Goal: Information Seeking & Learning: Learn about a topic

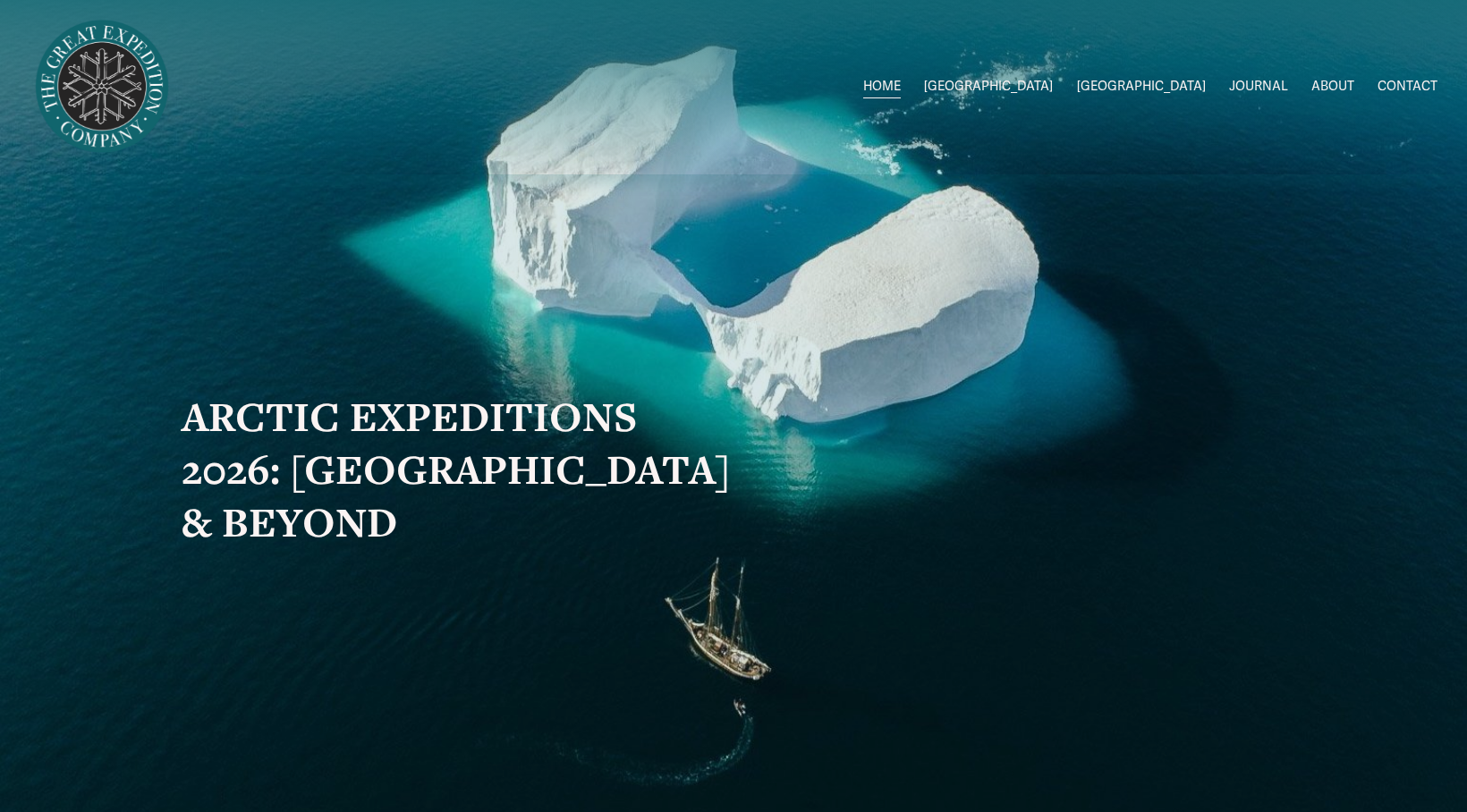
click at [0, 0] on span "Greenland W/[PERSON_NAME] & [PERSON_NAME]" at bounding box center [0, 0] width 0 height 0
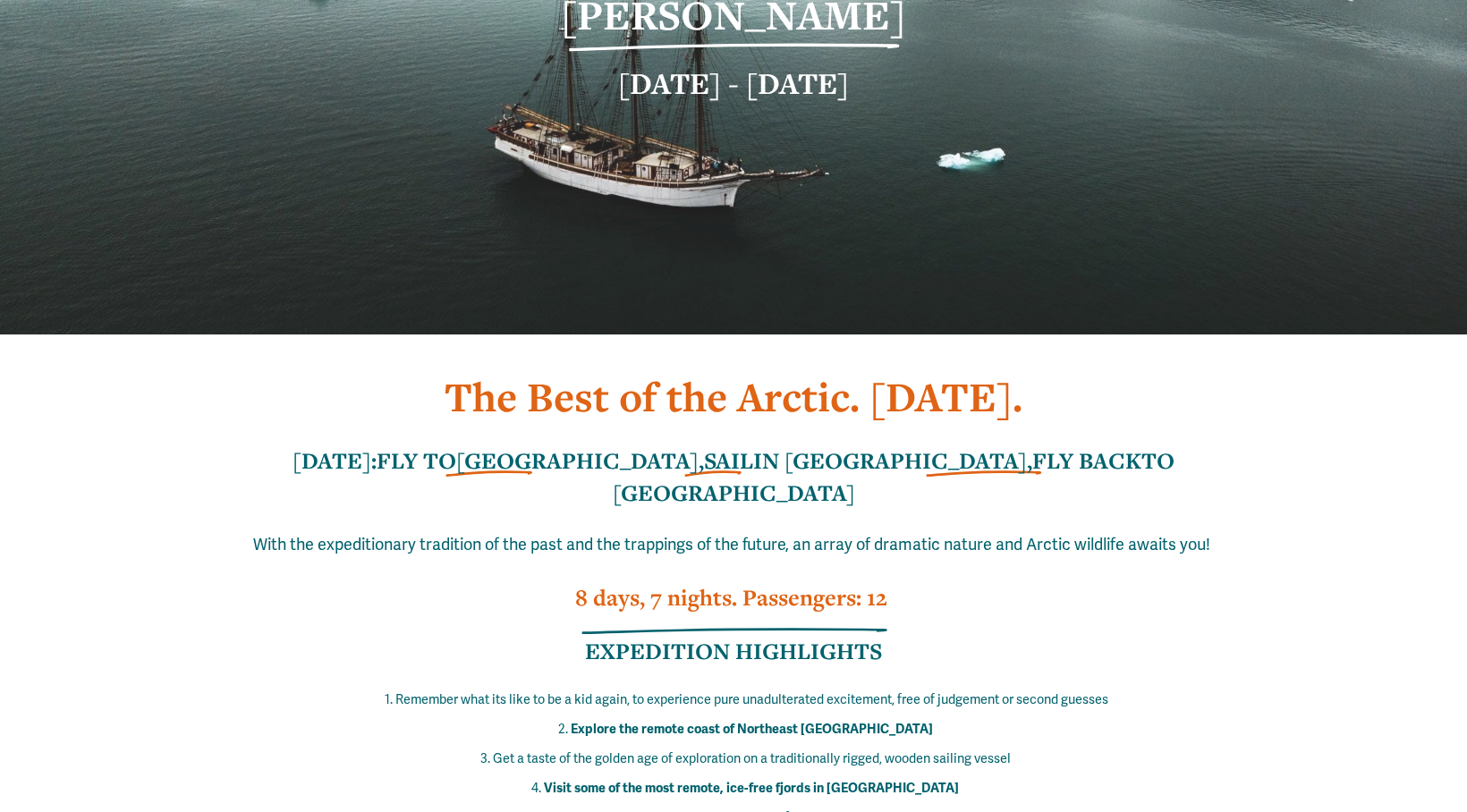
scroll to position [337, 0]
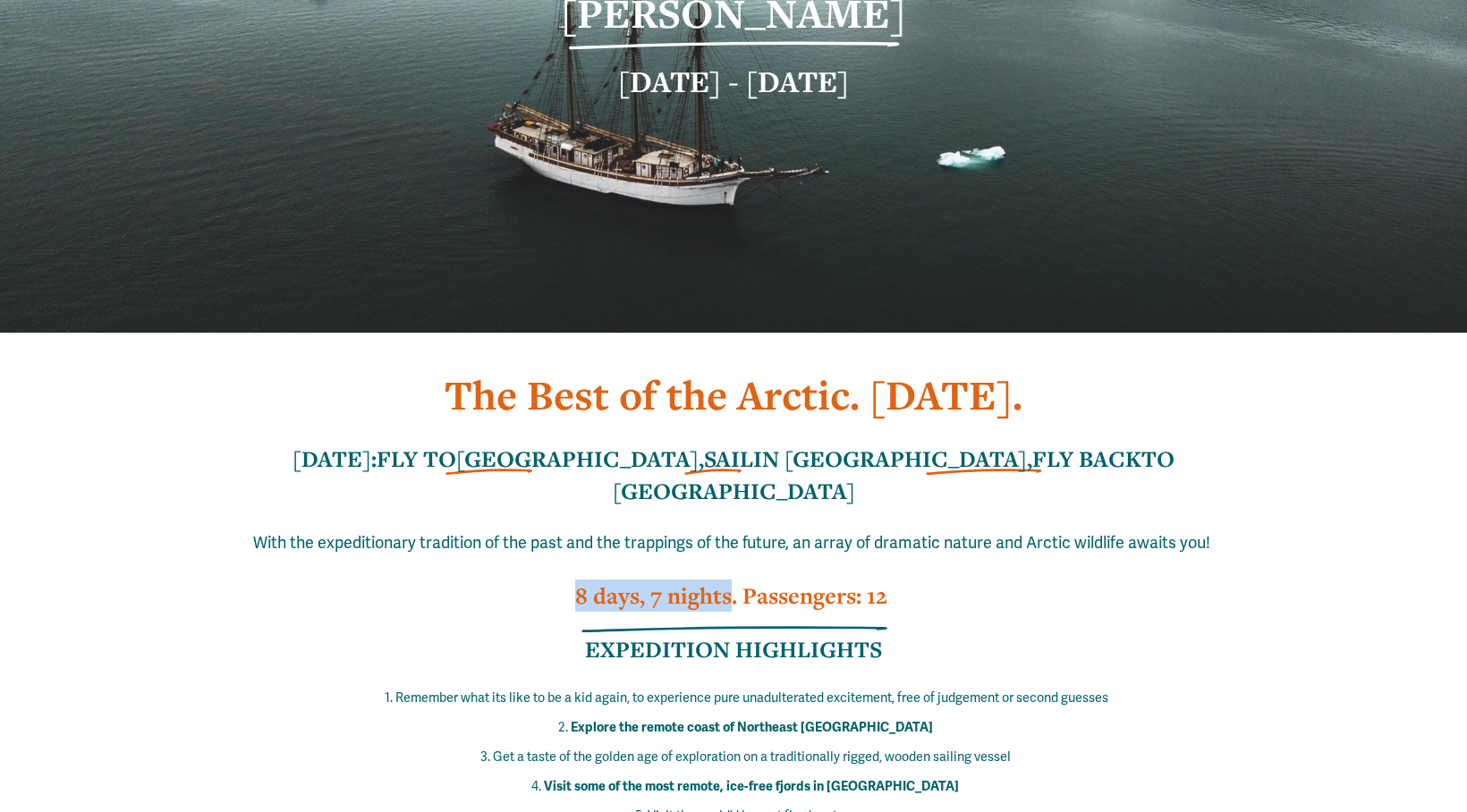
drag, startPoint x: 728, startPoint y: 508, endPoint x: 568, endPoint y: 510, distance: 160.0
click at [568, 579] on h3 "8 days, 7 nights. Passengers: 12" at bounding box center [734, 595] width 1104 height 32
copy strong "8 days, 7 nights"
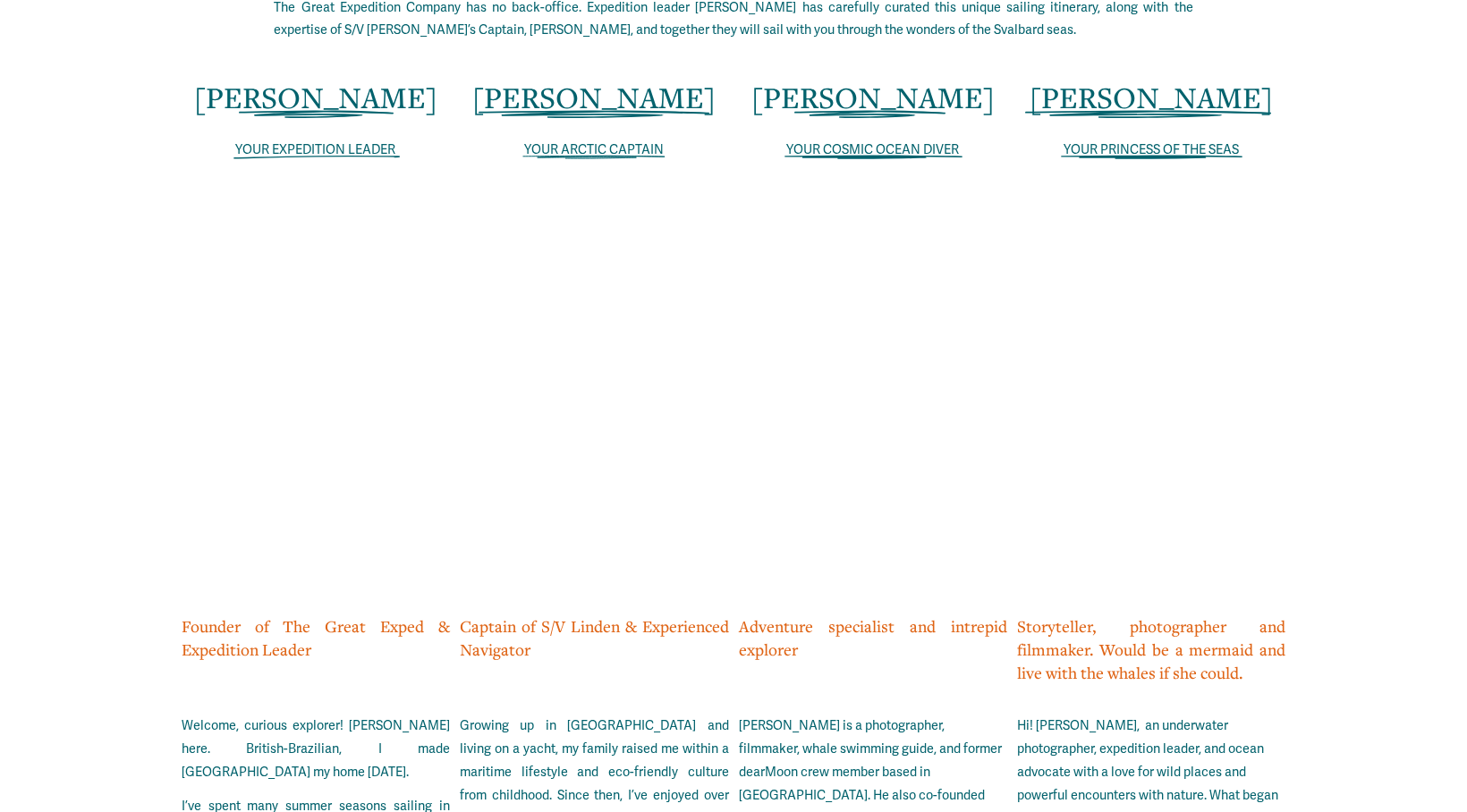
scroll to position [3644, 0]
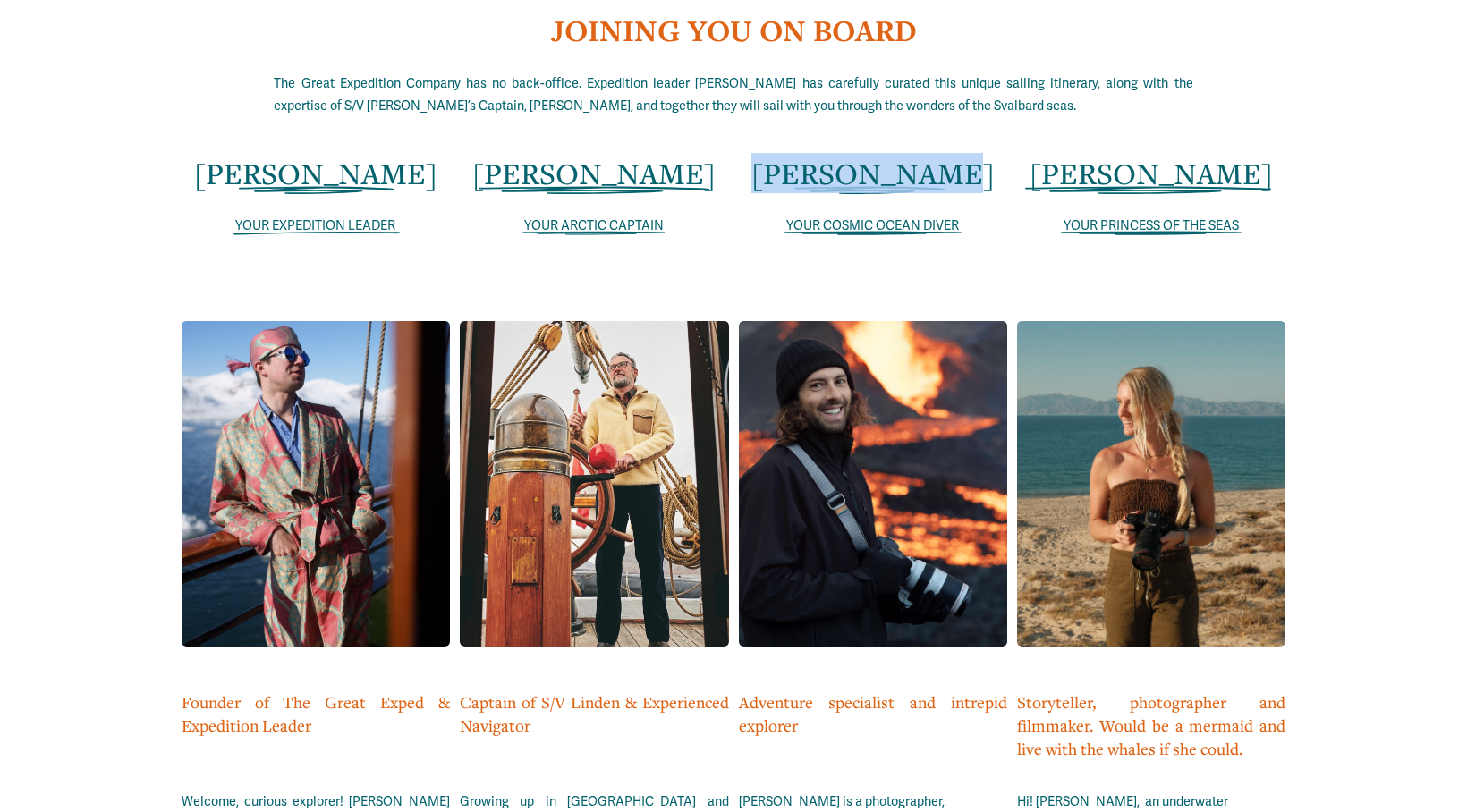
drag, startPoint x: 949, startPoint y: 60, endPoint x: 788, endPoint y: 63, distance: 161.0
click at [788, 153] on h2 "[PERSON_NAME]" at bounding box center [872, 173] width 268 height 40
copy span "[PERSON_NAME]"
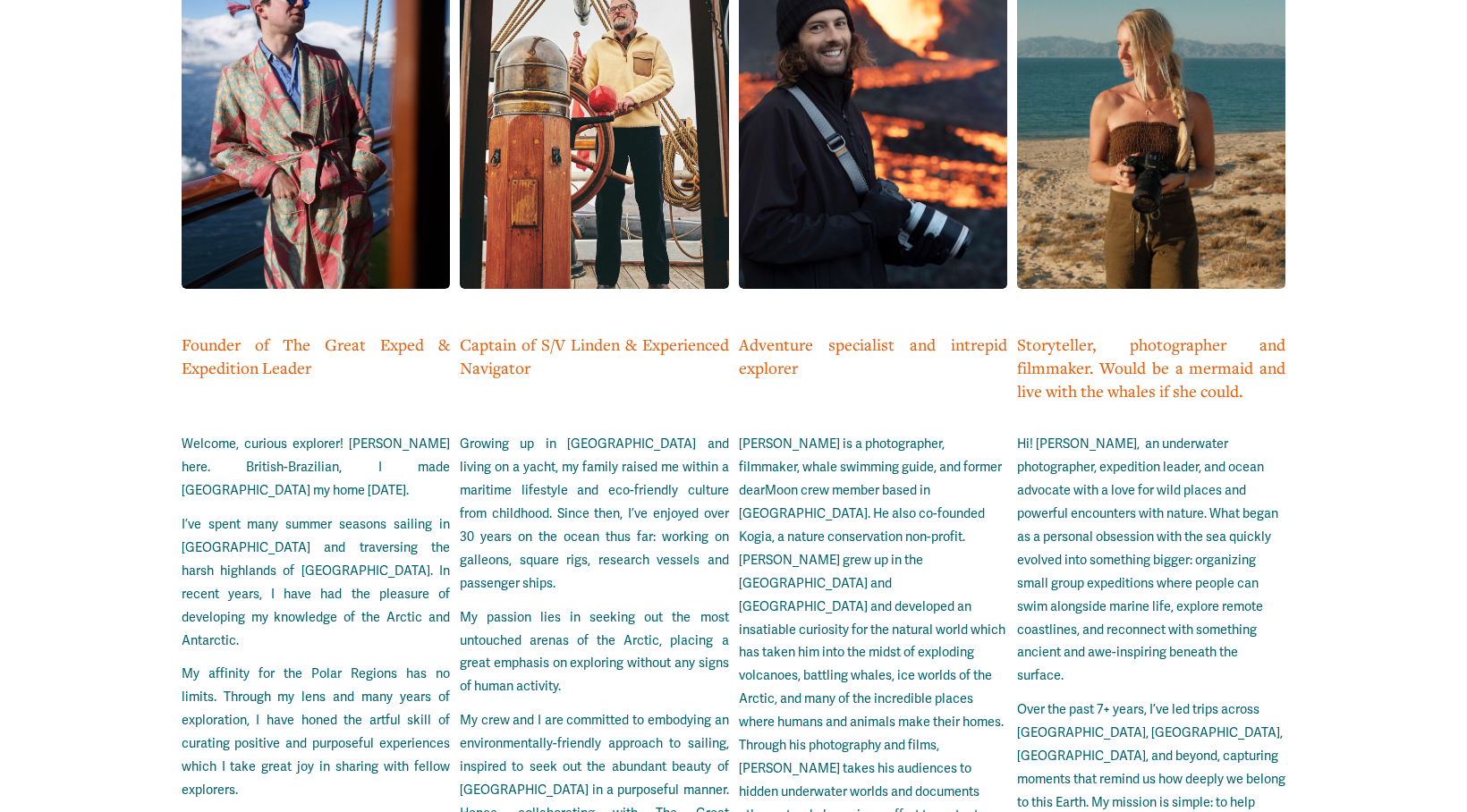
scroll to position [4036, 0]
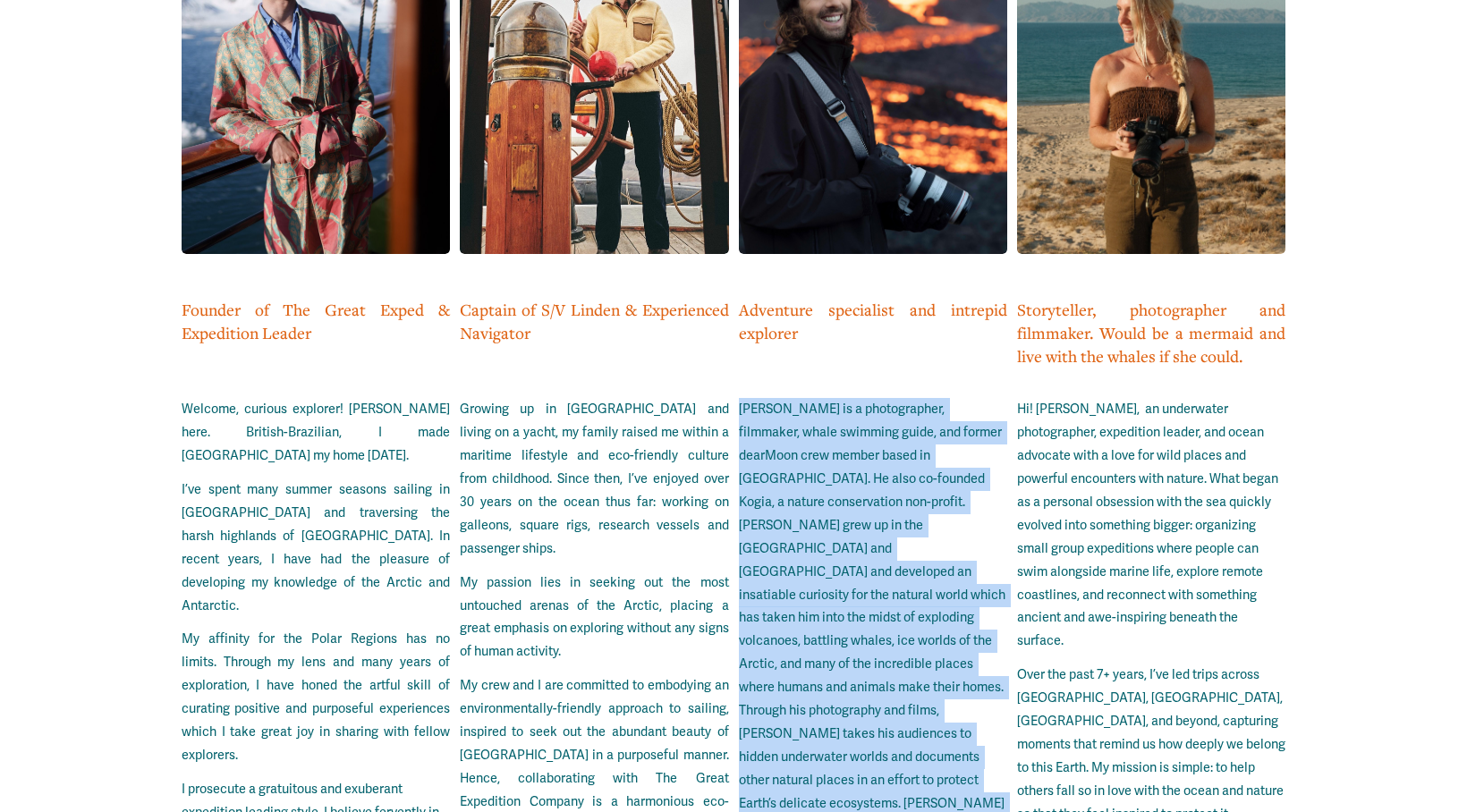
drag, startPoint x: 734, startPoint y: 292, endPoint x: 941, endPoint y: 737, distance: 490.8
copy p "[PERSON_NAME] is a photographer, filmmaker, whale swimming guide, and former de…"
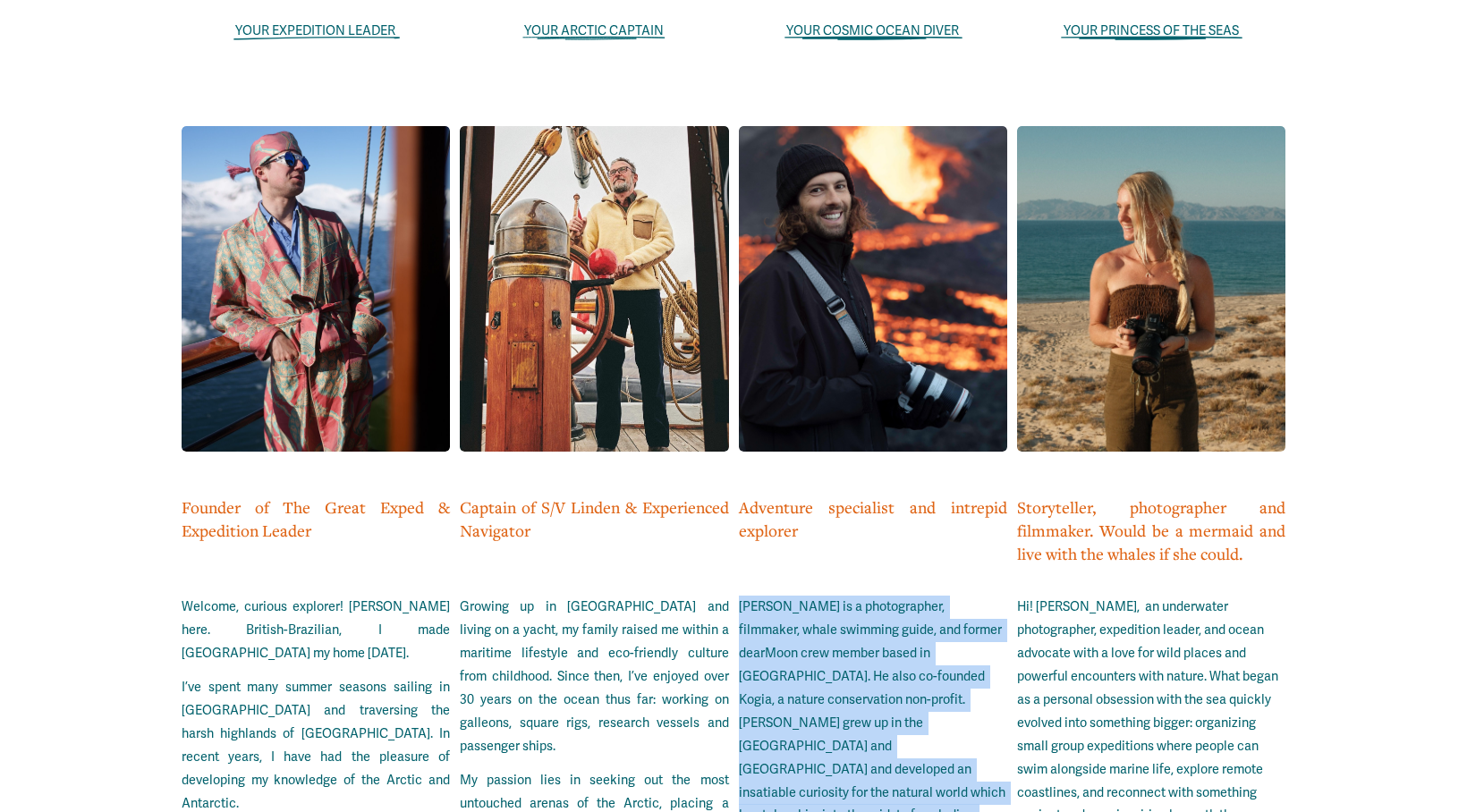
scroll to position [3276, 0]
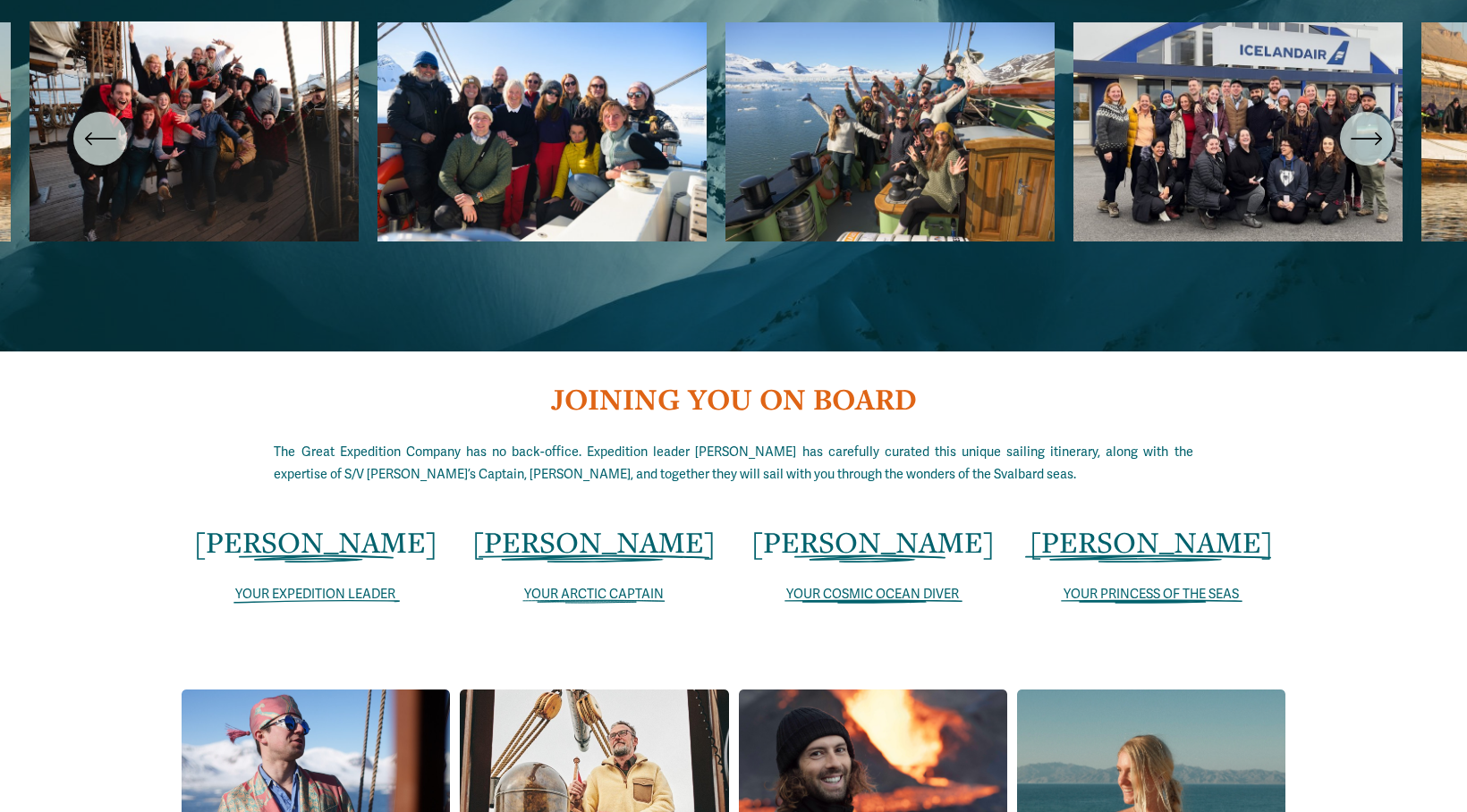
click at [889, 587] on span "YOUR COSMIC OCEAN DIVER" at bounding box center [873, 594] width 173 height 15
click at [886, 522] on span "[PERSON_NAME]" at bounding box center [872, 541] width 243 height 38
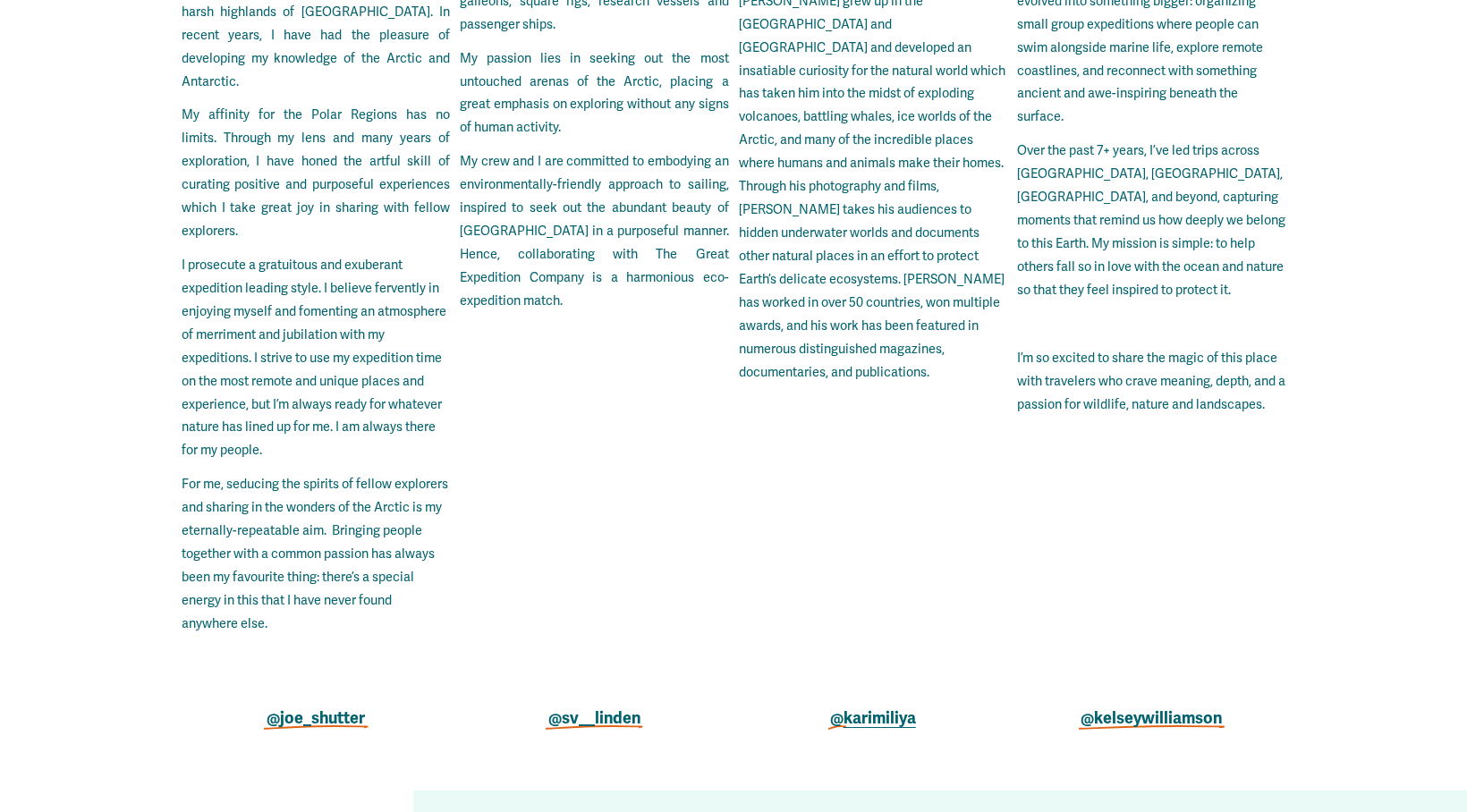
scroll to position [4583, 0]
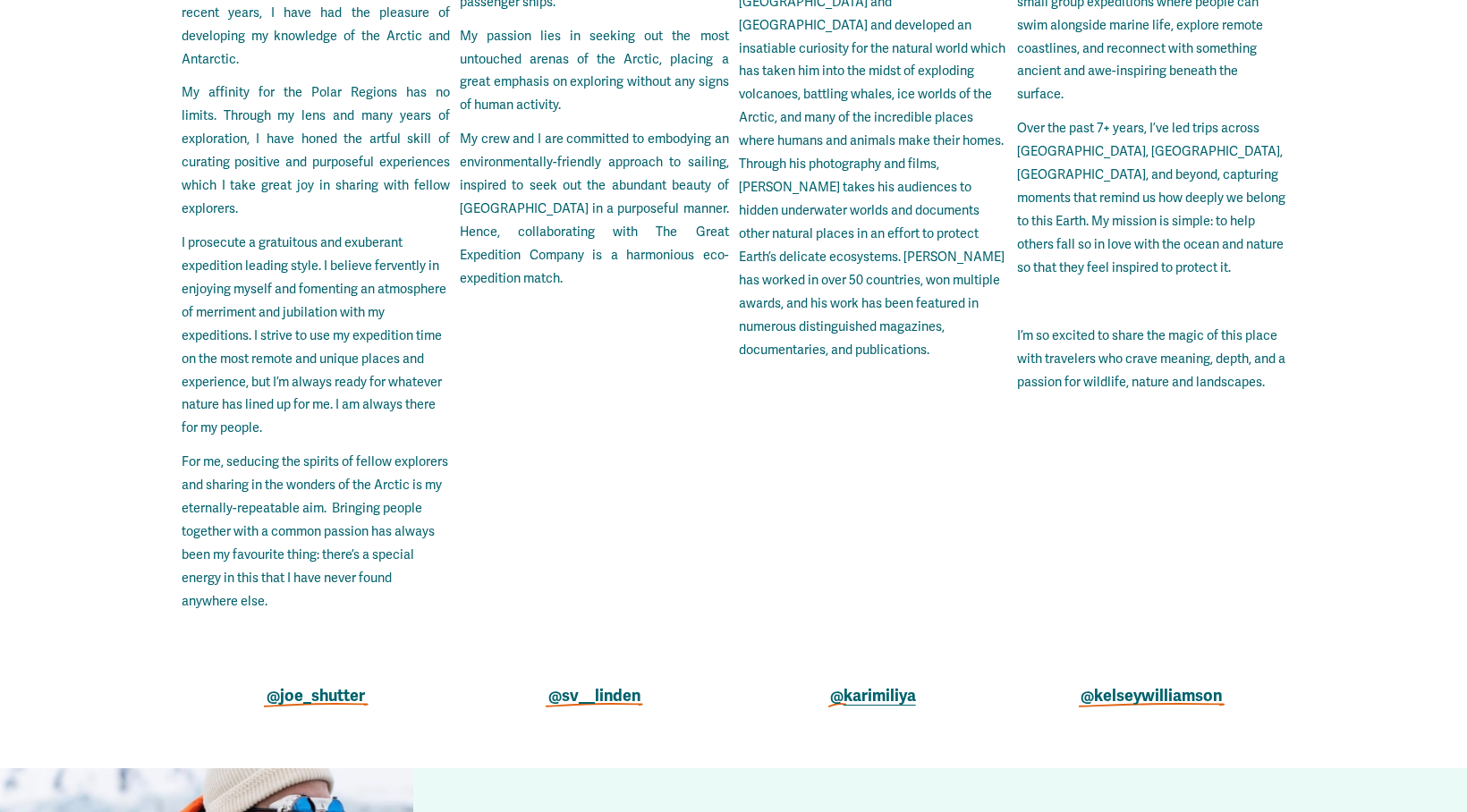
click at [865, 686] on strong "karimiliya" at bounding box center [880, 696] width 73 height 20
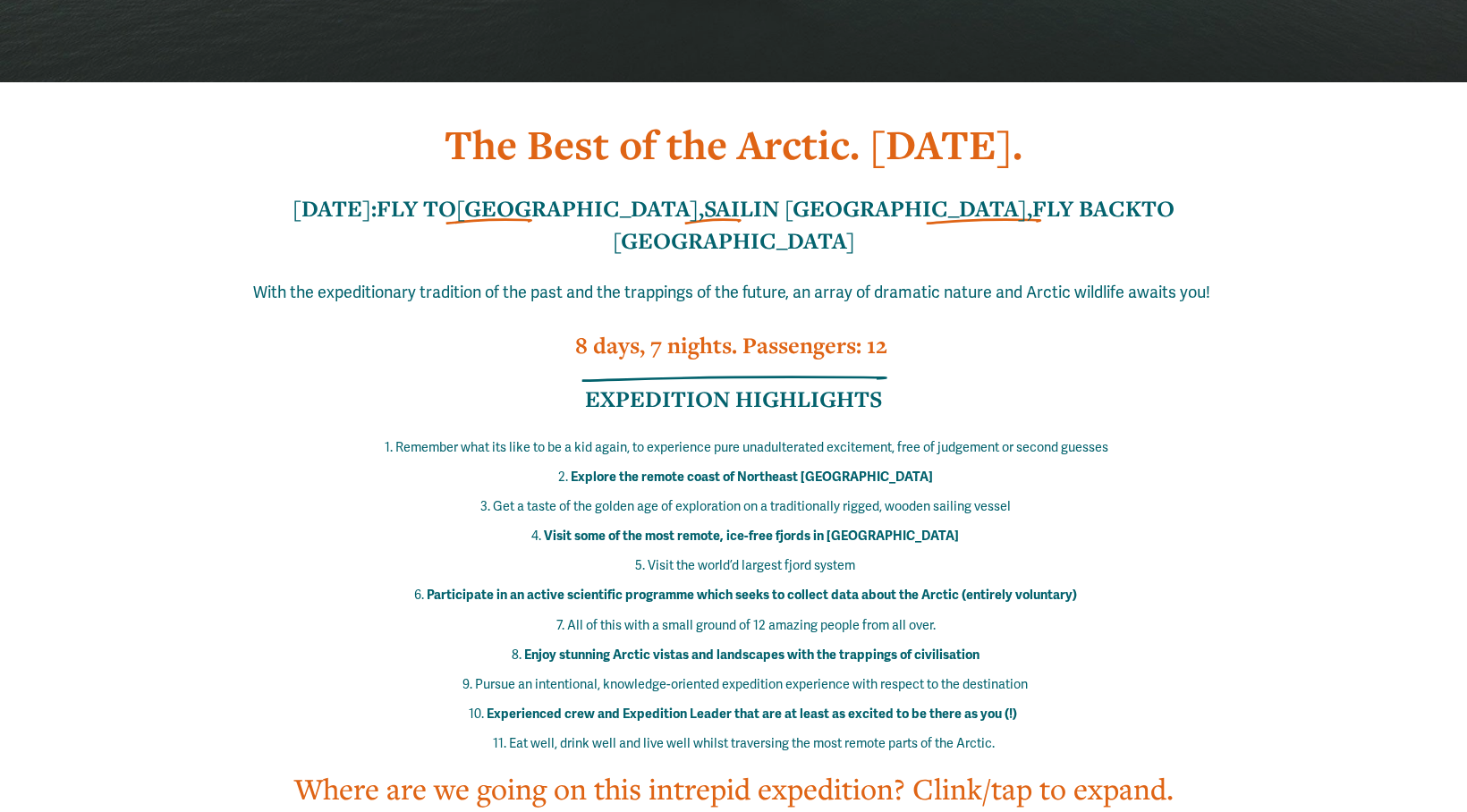
scroll to position [589, 0]
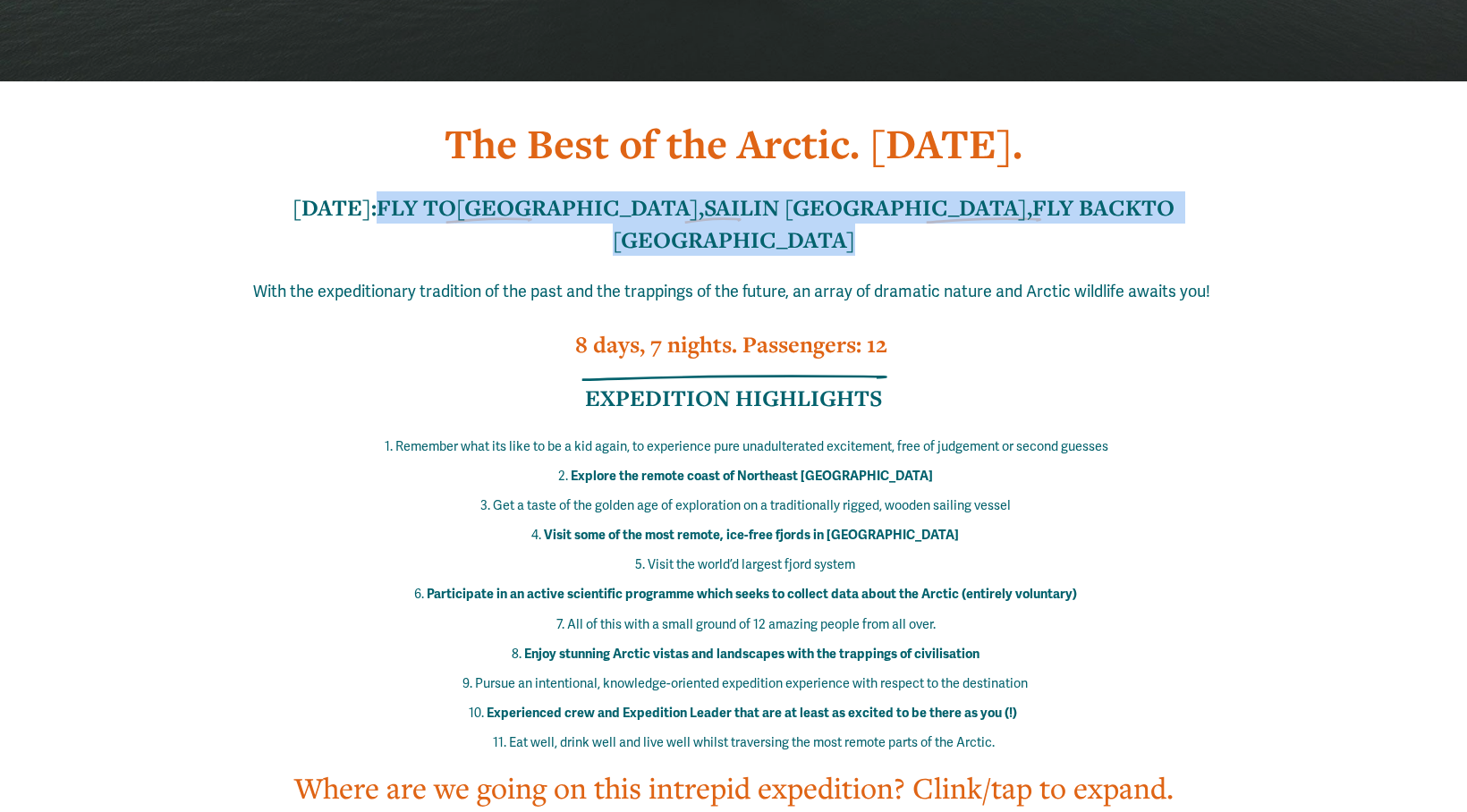
drag, startPoint x: 447, startPoint y: 151, endPoint x: 1141, endPoint y: 172, distance: 694.3
click at [1142, 172] on div "The Best of the Arctic. [DATE]. [DATE]: FLY TO [GEOGRAPHIC_DATA], SAIL IN [GEOG…" at bounding box center [734, 454] width 1104 height 674
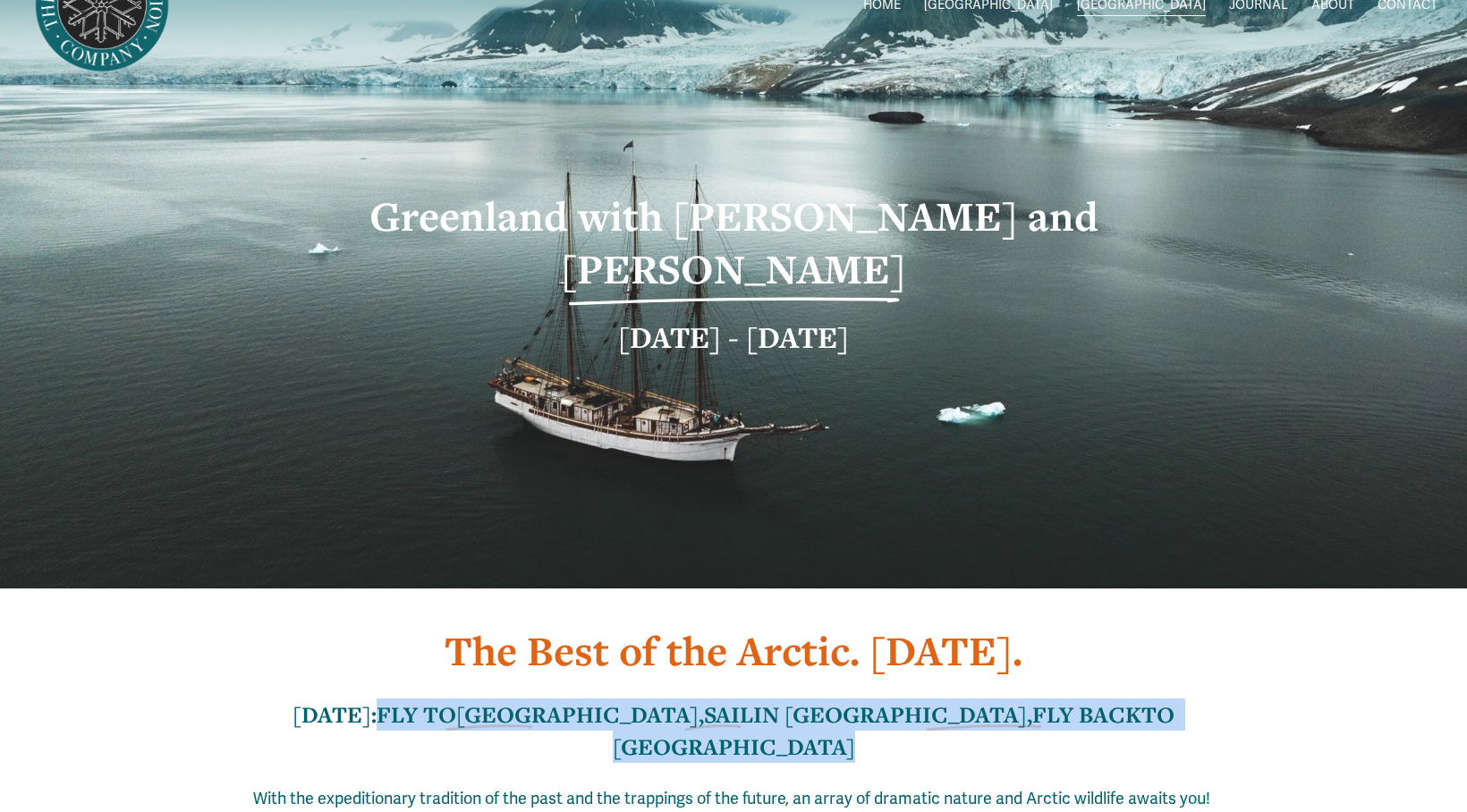
scroll to position [87, 0]
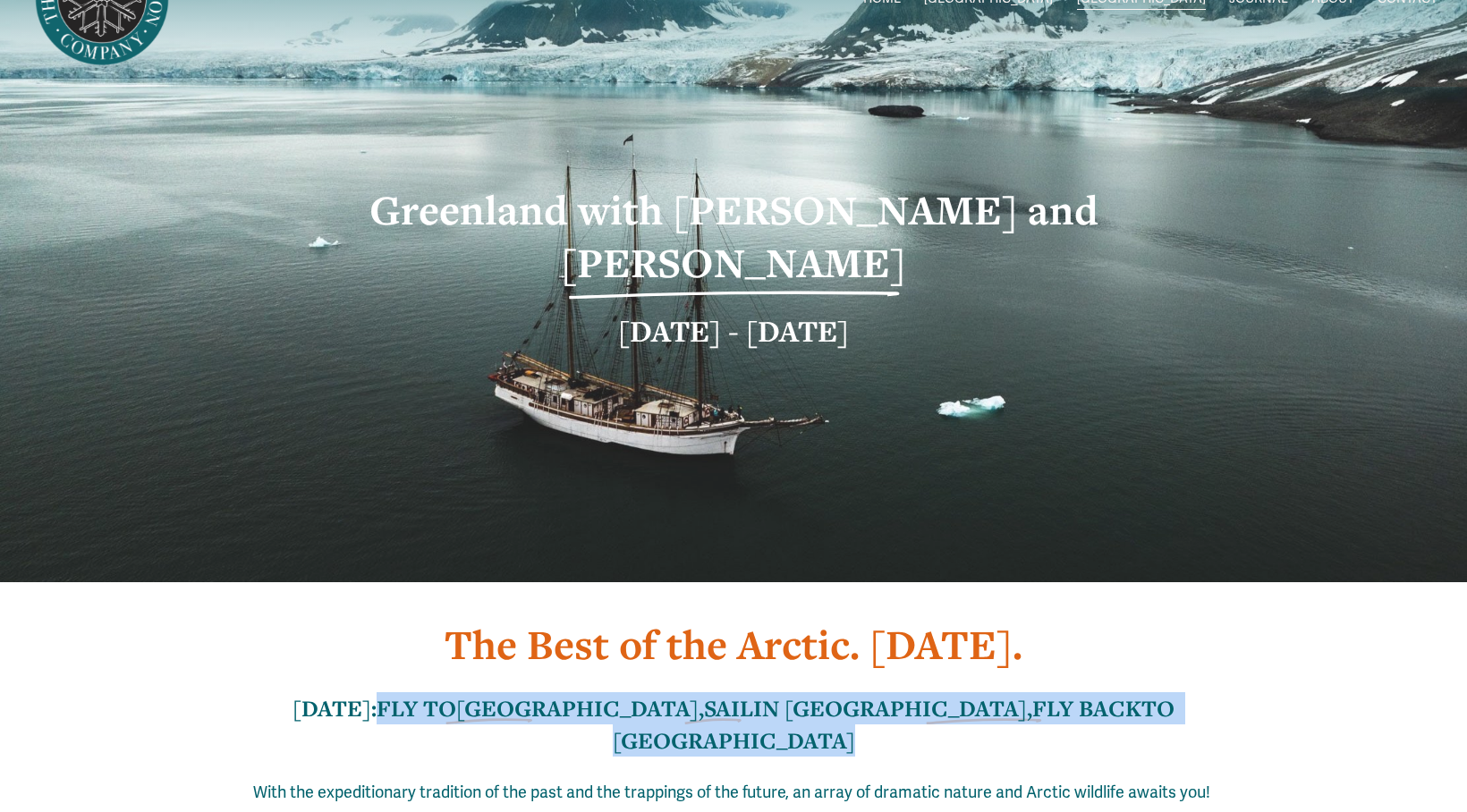
drag, startPoint x: 911, startPoint y: 278, endPoint x: 579, endPoint y: 278, distance: 332.0
click at [579, 311] on h2 "[DATE] - [DATE]" at bounding box center [733, 331] width 918 height 41
copy strong "[DATE] - [DATE]"
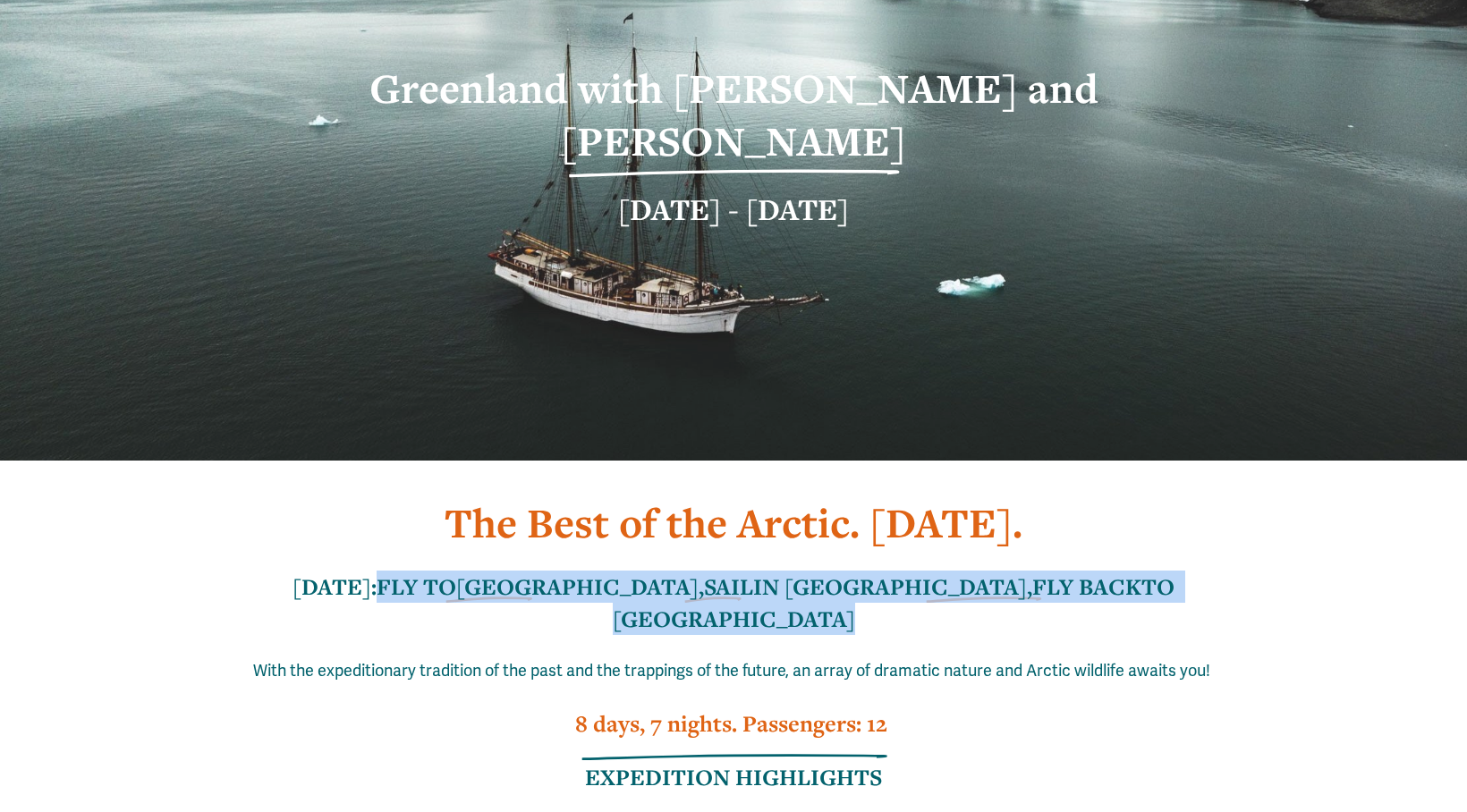
scroll to position [210, 0]
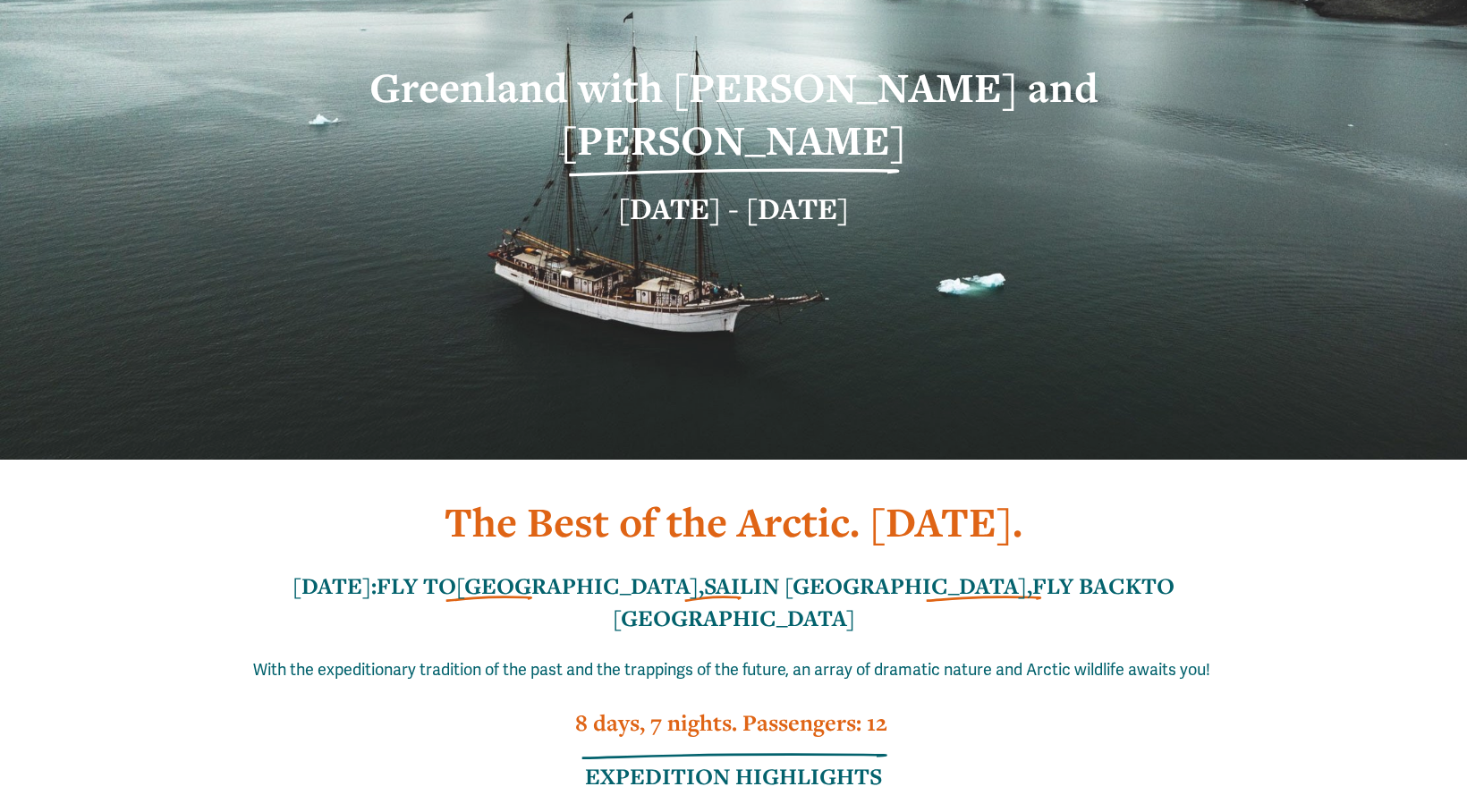
click at [753, 570] on strong "IN [GEOGRAPHIC_DATA]," at bounding box center [893, 585] width 279 height 30
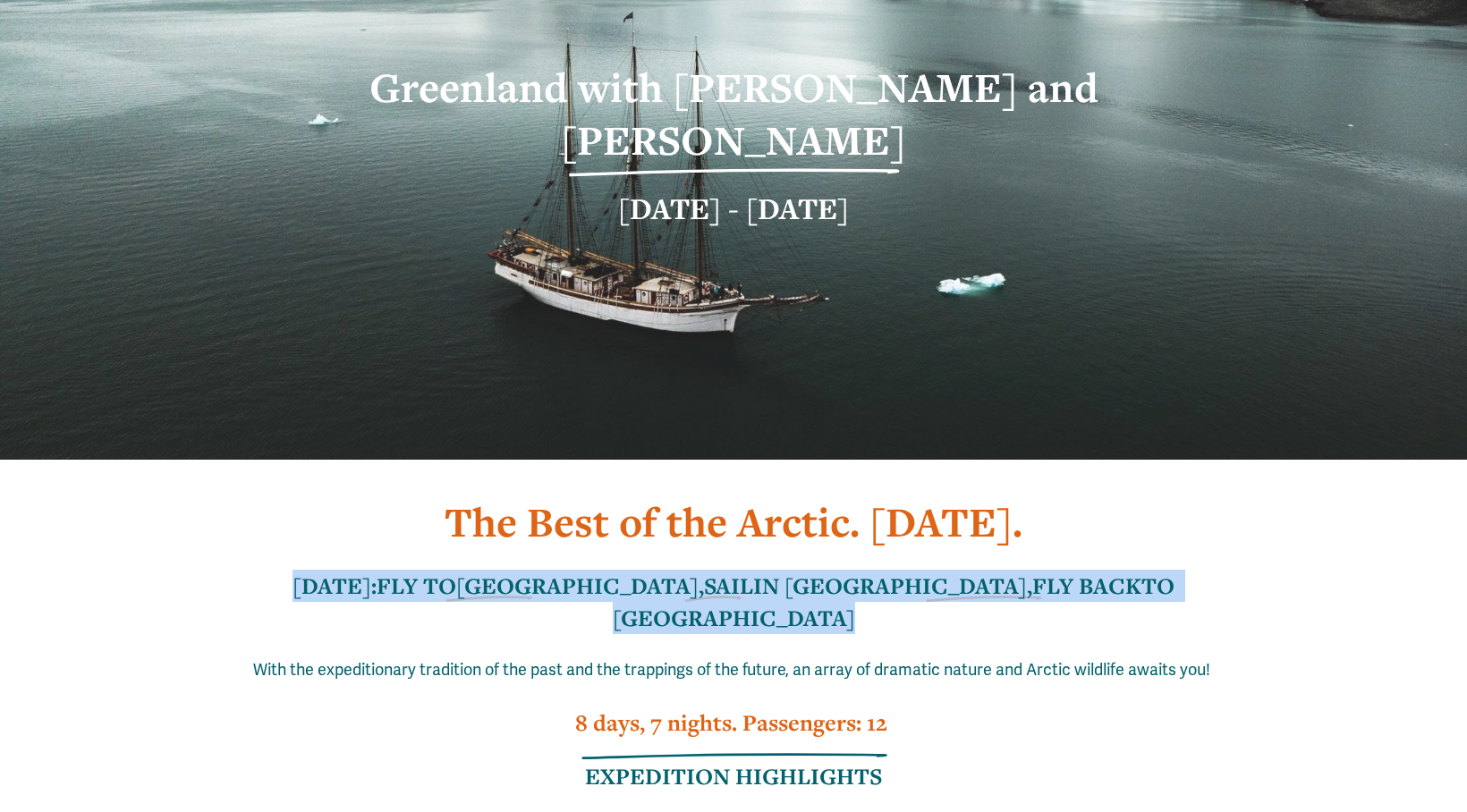
click at [753, 570] on strong "IN [GEOGRAPHIC_DATA]," at bounding box center [893, 585] width 279 height 30
copy h3 "[DATE]: FLY TO [GEOGRAPHIC_DATA], SAIL IN [GEOGRAPHIC_DATA], FLY BACK TO [GEOGR…"
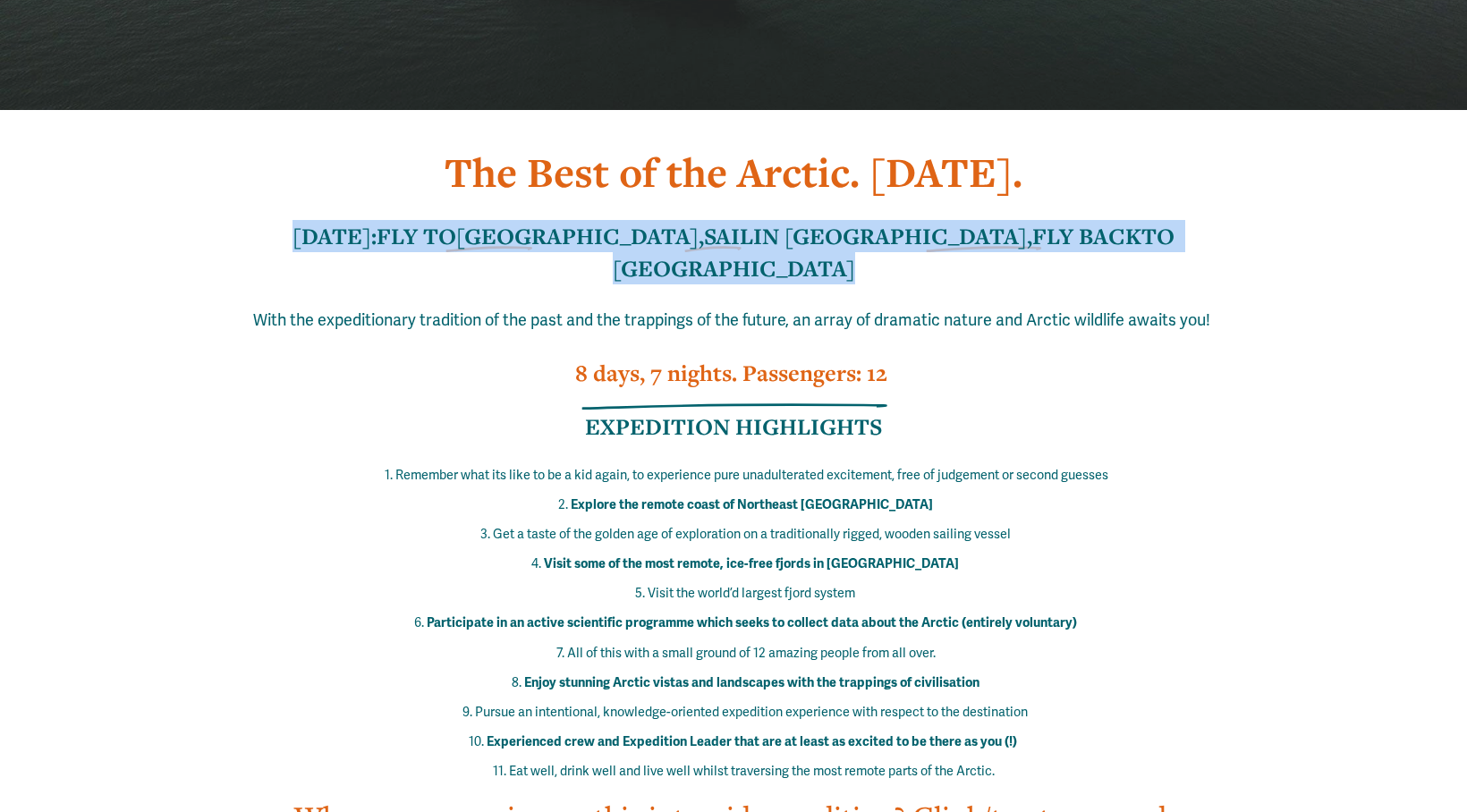
scroll to position [561, 0]
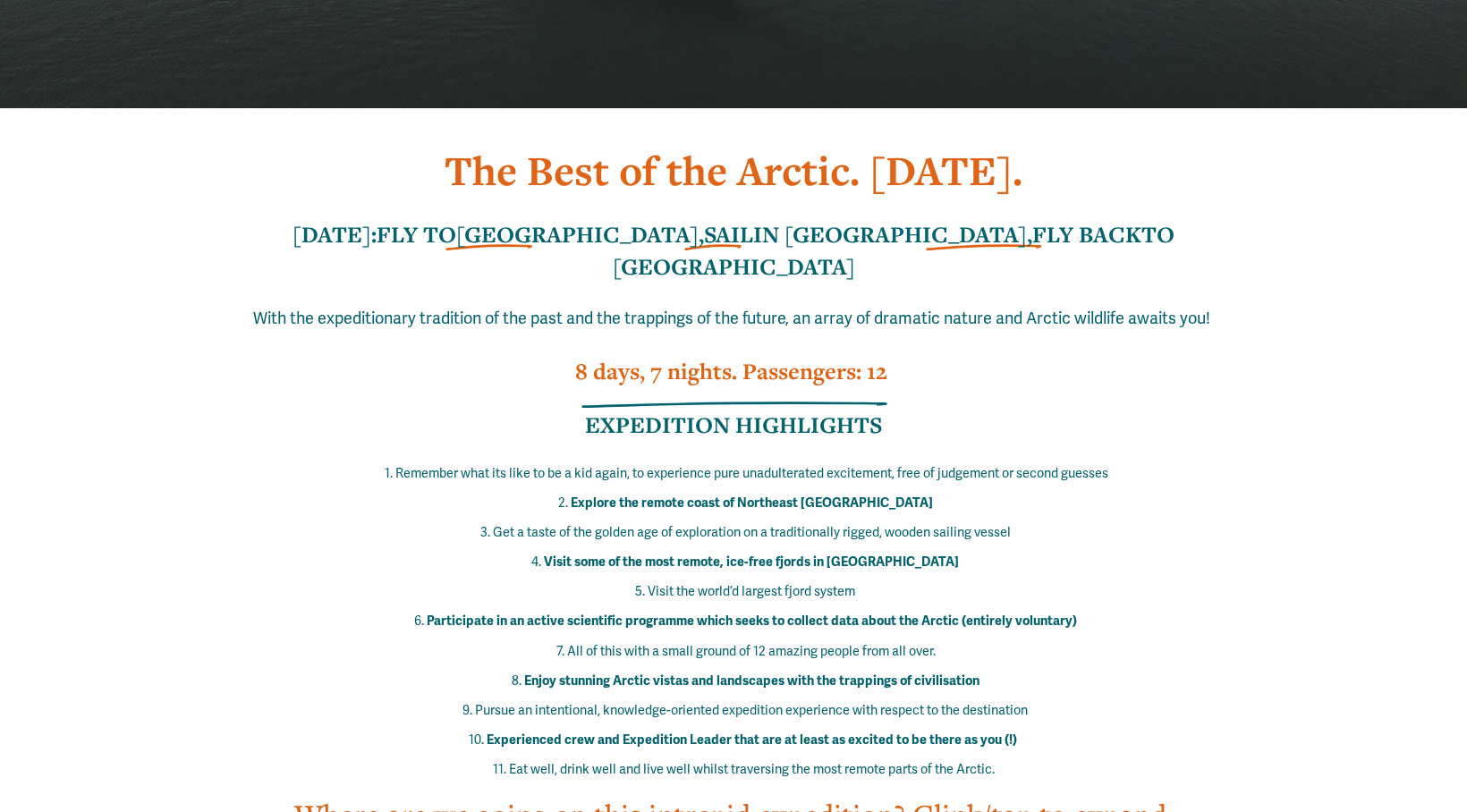
click at [902, 488] on ol "Remember what its like to be a kid again, to experience pure unadulterated exci…" at bounding box center [734, 621] width 1104 height 319
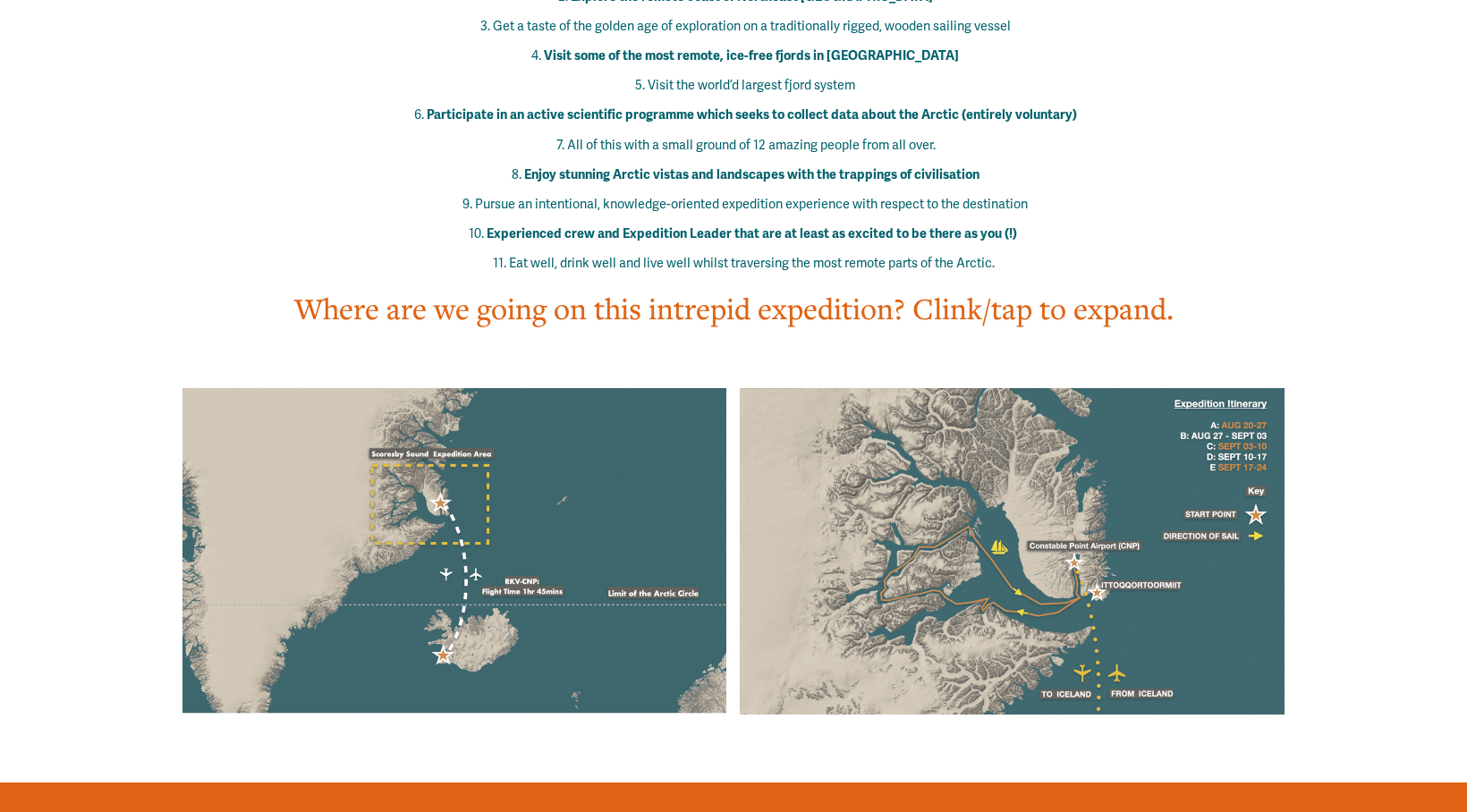
scroll to position [1104, 0]
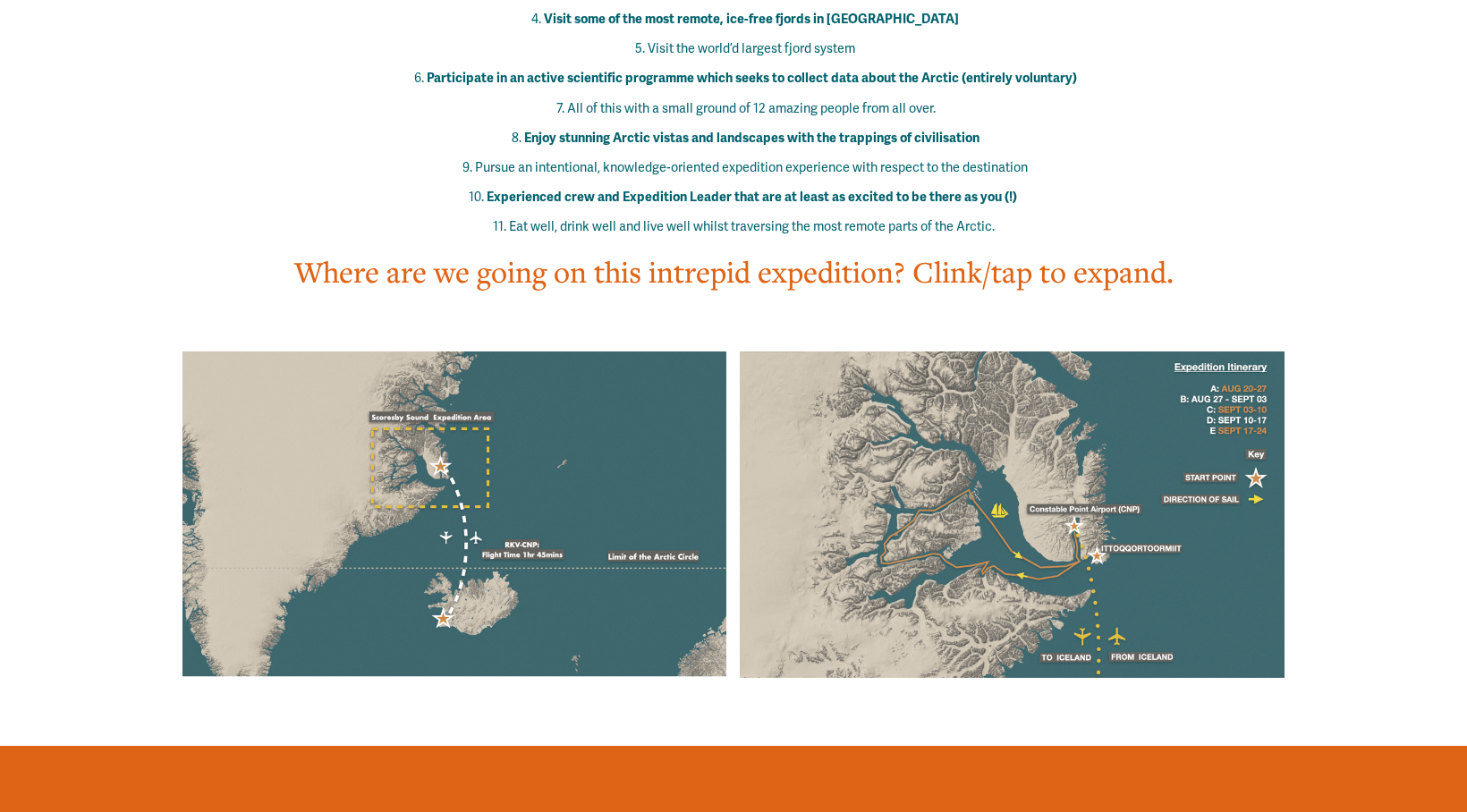
click at [451, 352] on div at bounding box center [455, 514] width 546 height 325
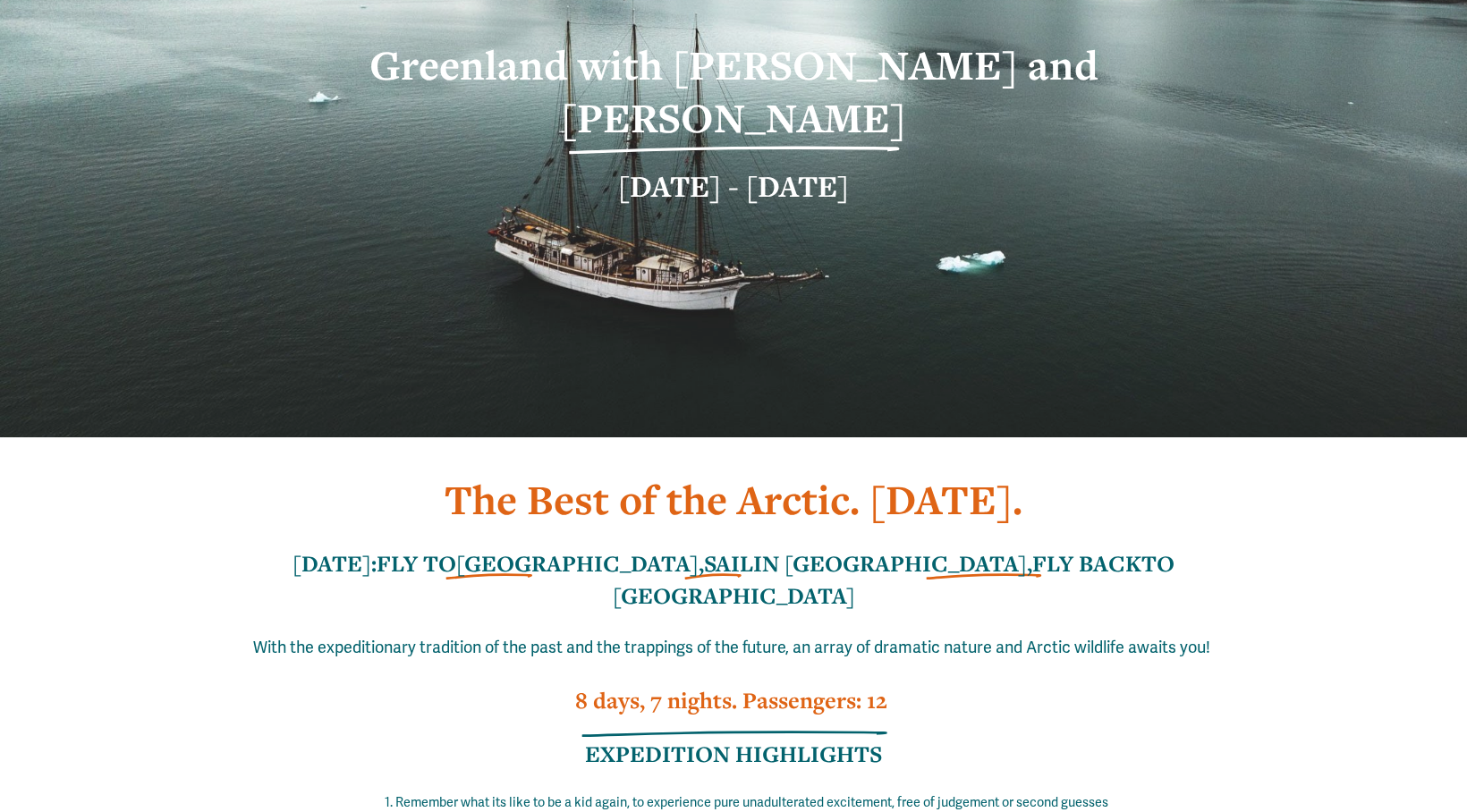
scroll to position [233, 0]
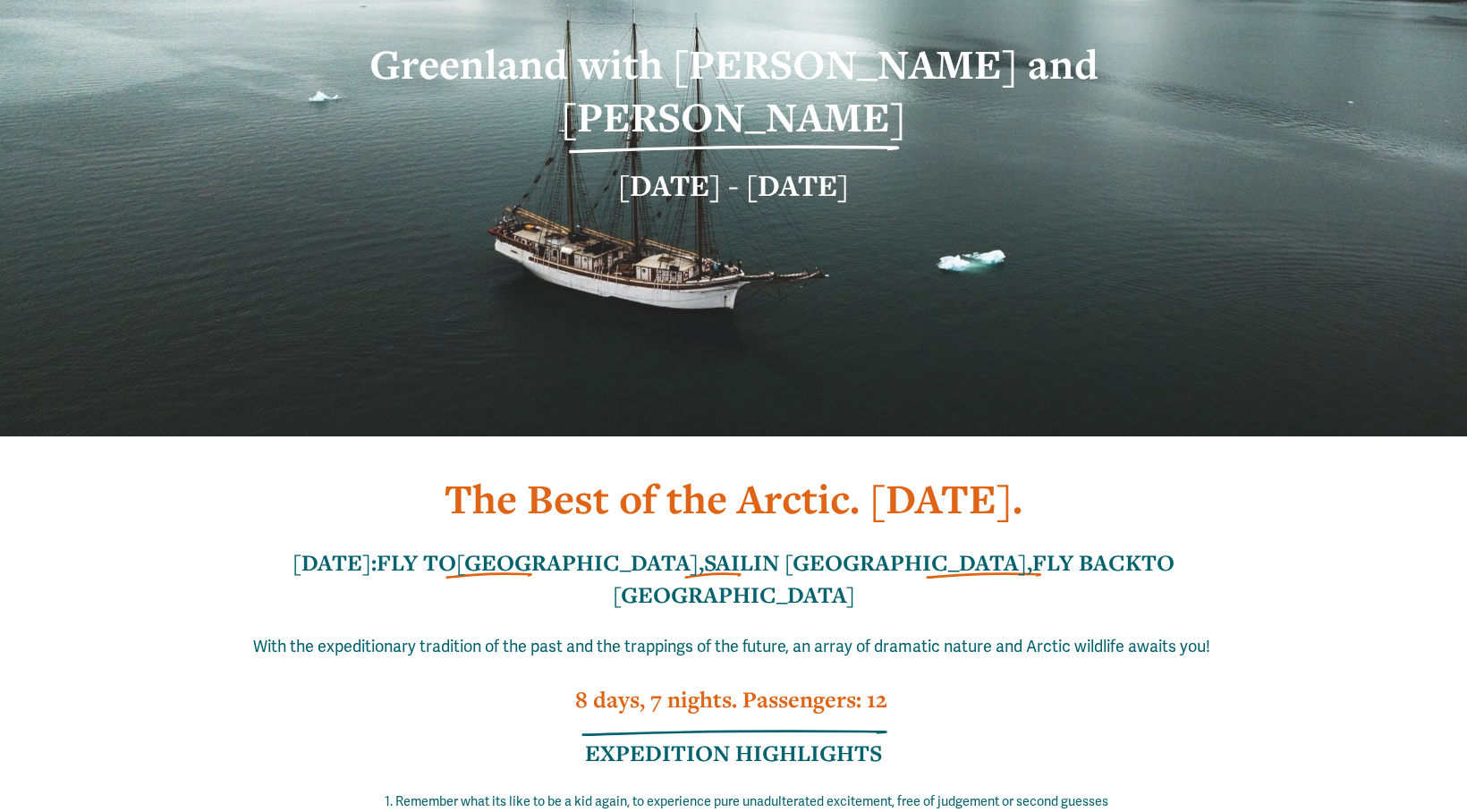
drag, startPoint x: 907, startPoint y: 134, endPoint x: 566, endPoint y: 134, distance: 341.0
click at [566, 164] on h2 "[DATE] - [DATE]" at bounding box center [733, 185] width 918 height 41
copy strong "[DATE] - [DATE]"
click at [900, 164] on h2 "[DATE] - [DATE]" at bounding box center [733, 185] width 918 height 41
drag, startPoint x: 908, startPoint y: 126, endPoint x: 565, endPoint y: 126, distance: 343.0
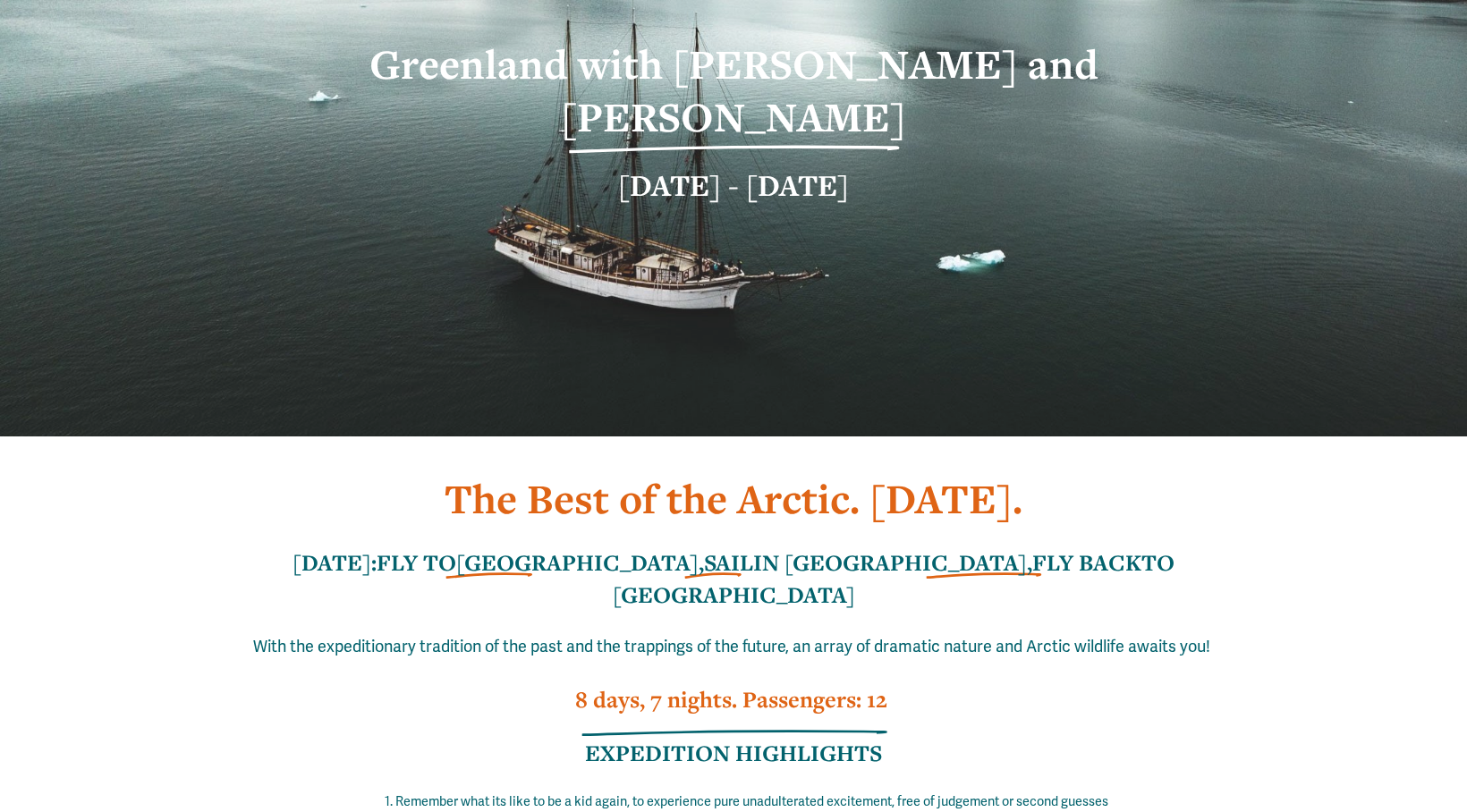
click at [565, 164] on h2 "[DATE] - [DATE]" at bounding box center [733, 185] width 918 height 41
copy strong "[DATE] - [DATE]"
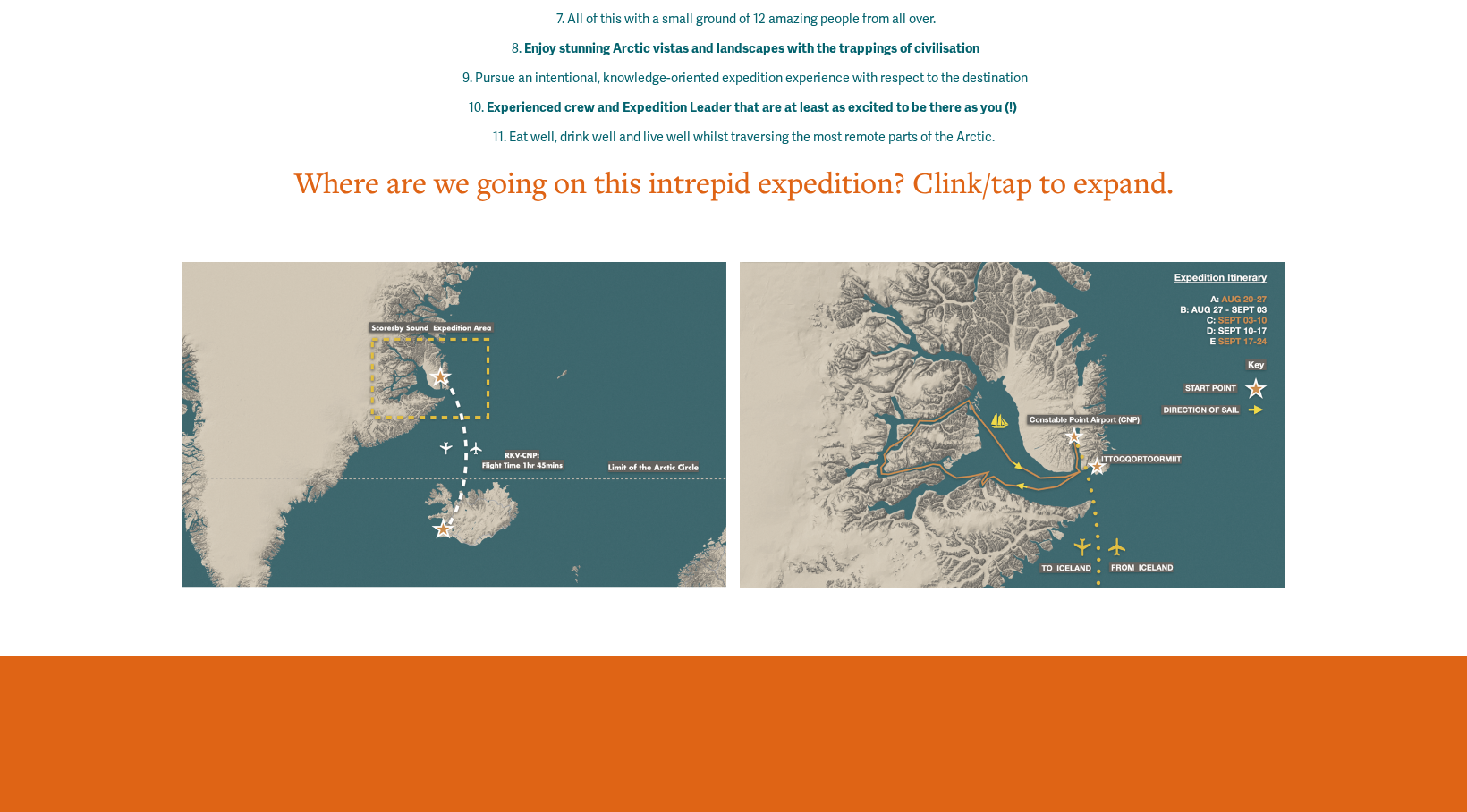
scroll to position [1194, 0]
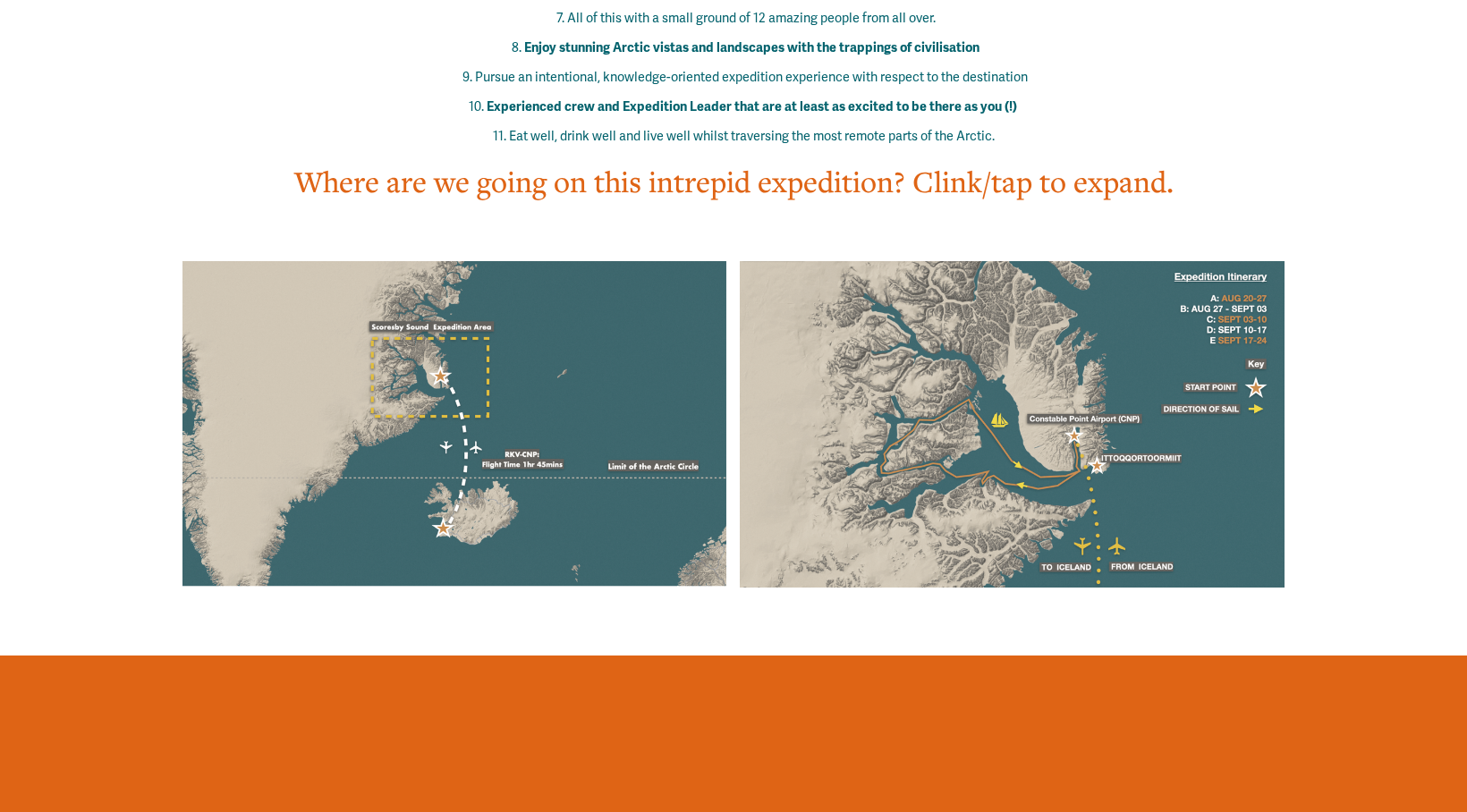
click at [989, 161] on div "Where are we going on this intrepid expedition? Clink/tap to expand." at bounding box center [734, 206] width 1012 height 91
click at [598, 303] on div at bounding box center [455, 424] width 546 height 325
click at [481, 282] on div at bounding box center [455, 424] width 546 height 325
click at [594, 162] on span "Where are we going on this intrepid expedition? Clink/tap to expand." at bounding box center [734, 181] width 879 height 38
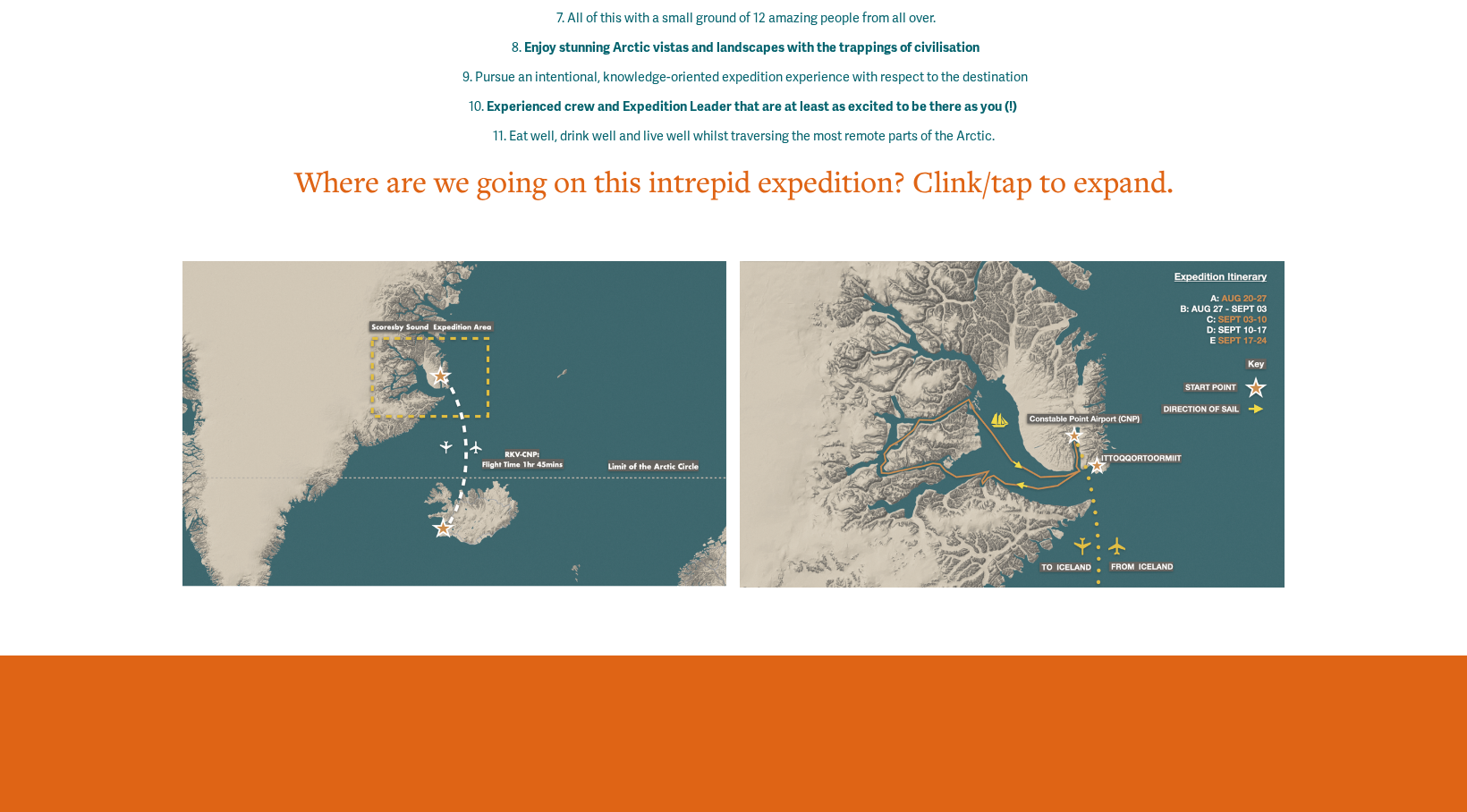
click at [964, 162] on span "Where are we going on this intrepid expedition? Clink/tap to expand." at bounding box center [734, 181] width 879 height 38
click at [1055, 162] on span "Where are we going on this intrepid expedition? Clink/tap to expand." at bounding box center [734, 181] width 879 height 38
click at [970, 326] on div at bounding box center [1011, 424] width 544 height 325
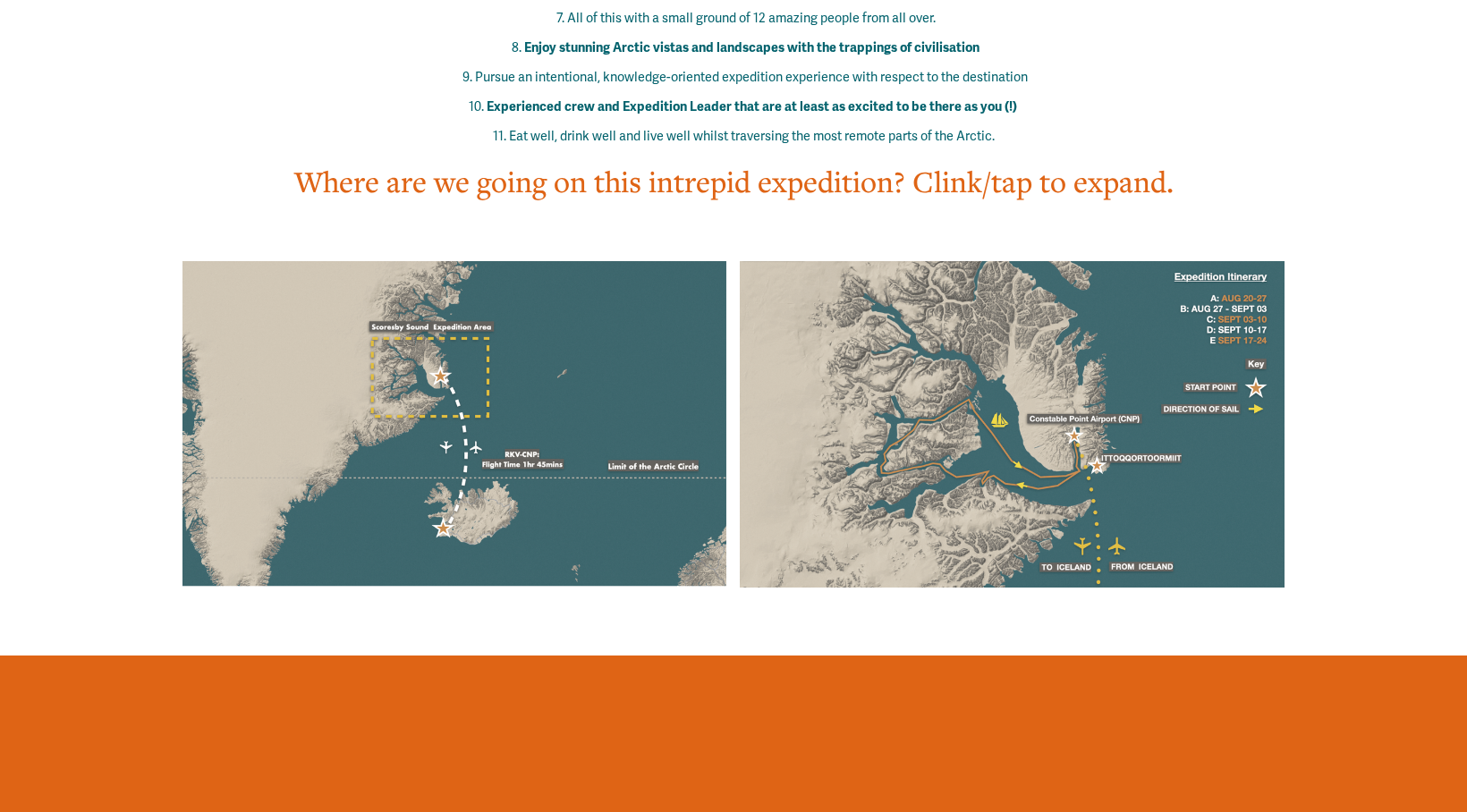
click at [1055, 376] on div at bounding box center [1011, 424] width 544 height 325
click at [1053, 376] on div at bounding box center [1011, 424] width 544 height 325
click at [1052, 341] on div at bounding box center [1011, 424] width 544 height 325
click at [1066, 345] on div at bounding box center [1011, 424] width 544 height 325
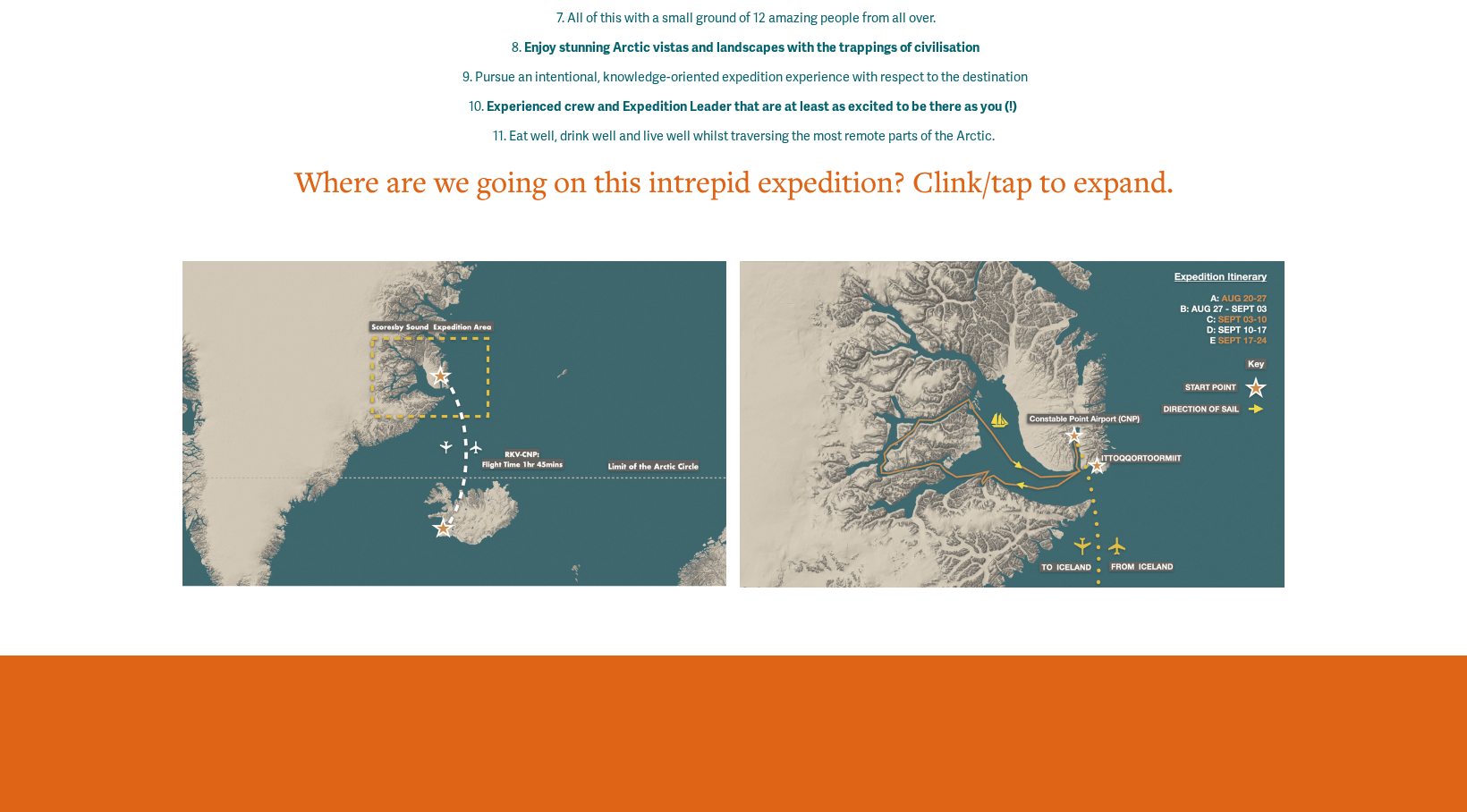
click at [510, 400] on div at bounding box center [455, 424] width 546 height 325
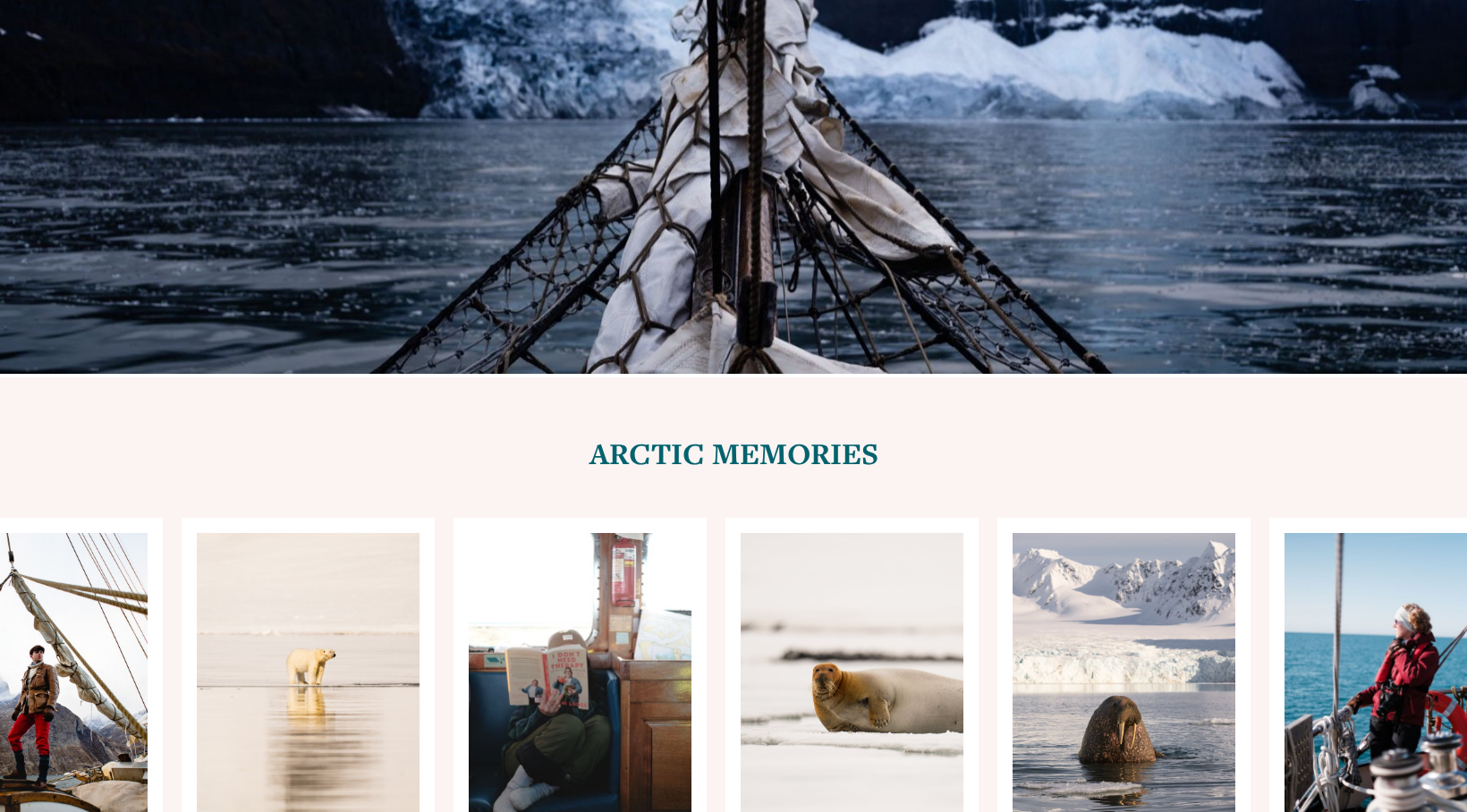
scroll to position [6164, 0]
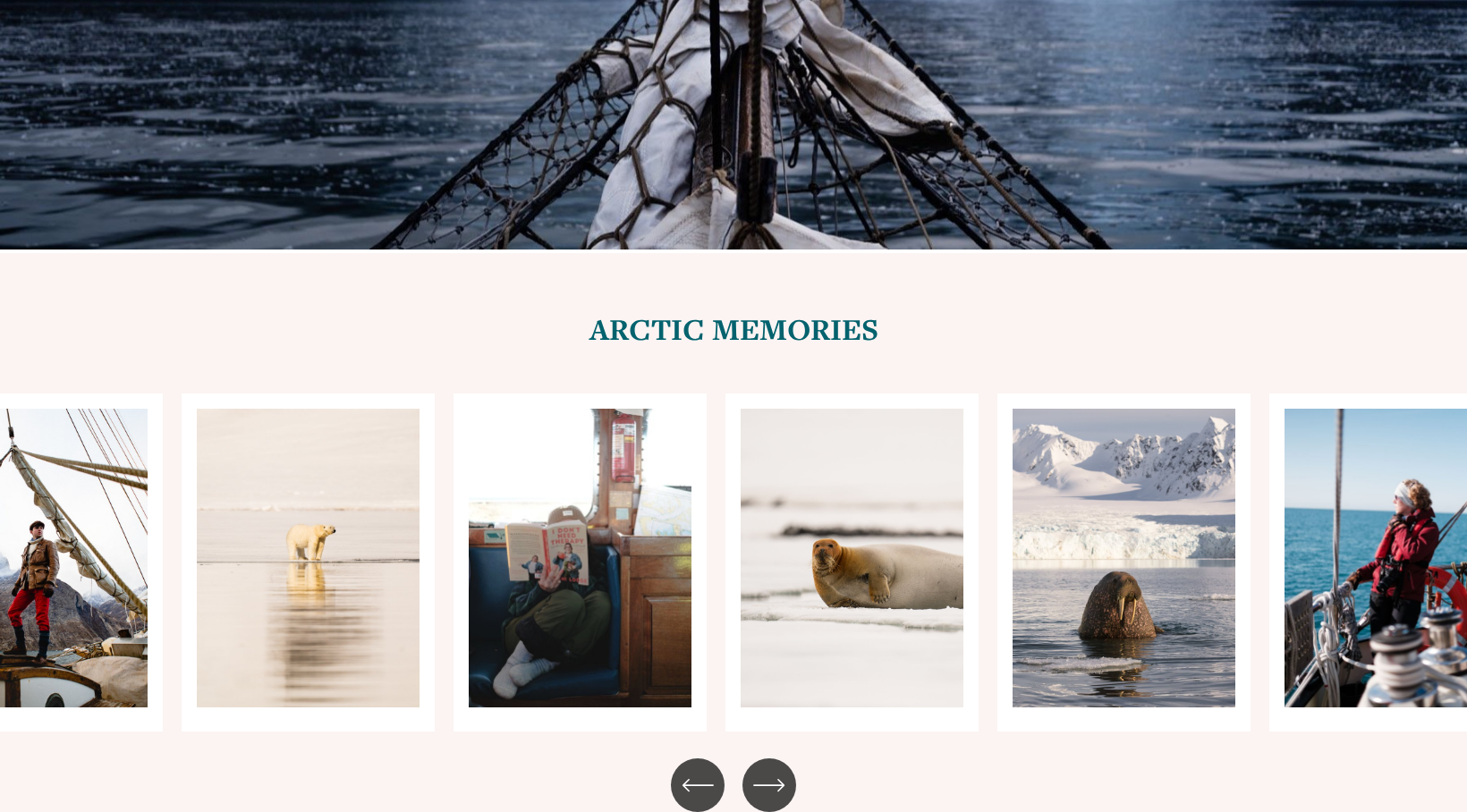
click at [765, 769] on icon "\a \a \a Next\a \a" at bounding box center [769, 784] width 32 height 32
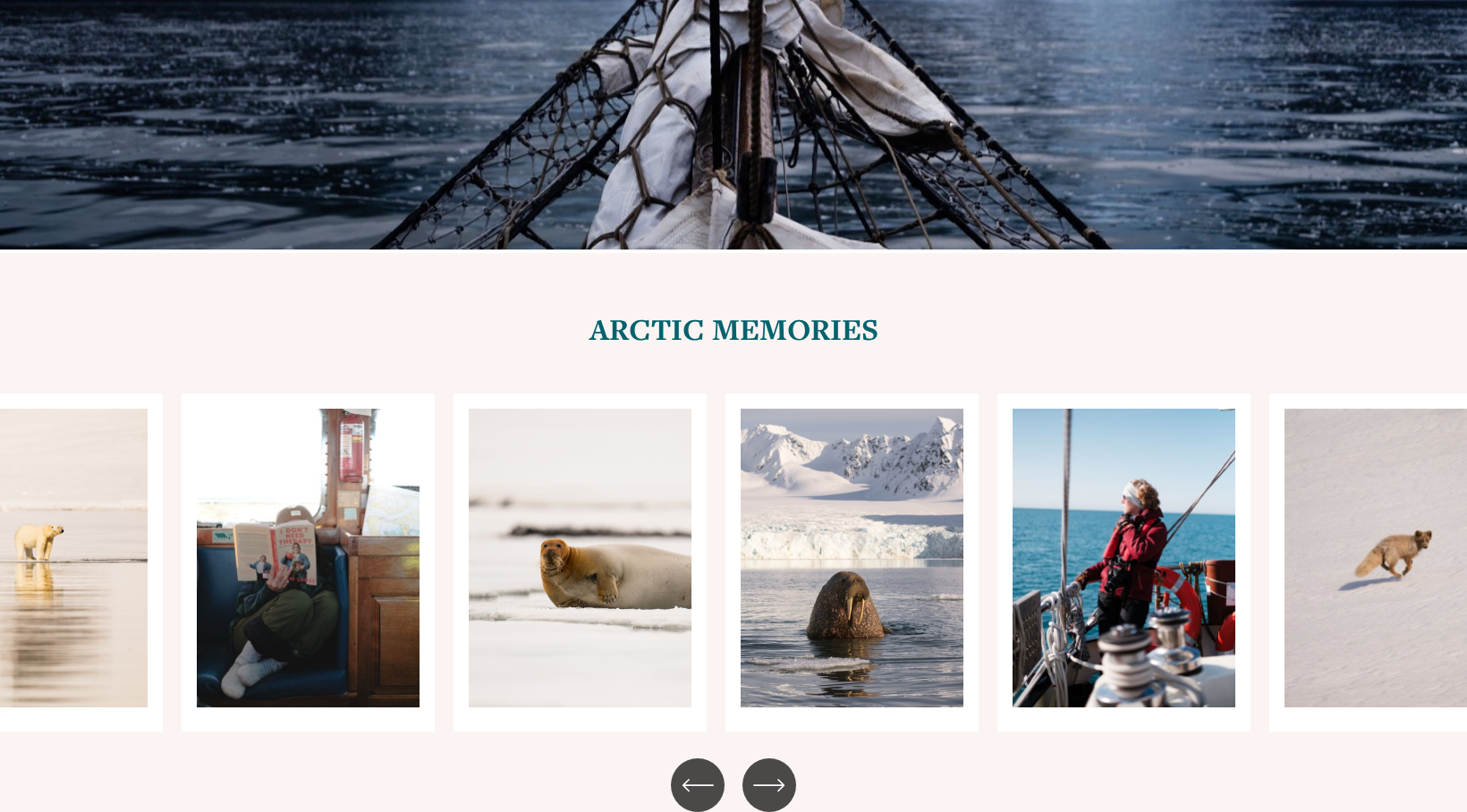
click at [765, 769] on icon "\a \a \a Next\a \a" at bounding box center [769, 784] width 32 height 32
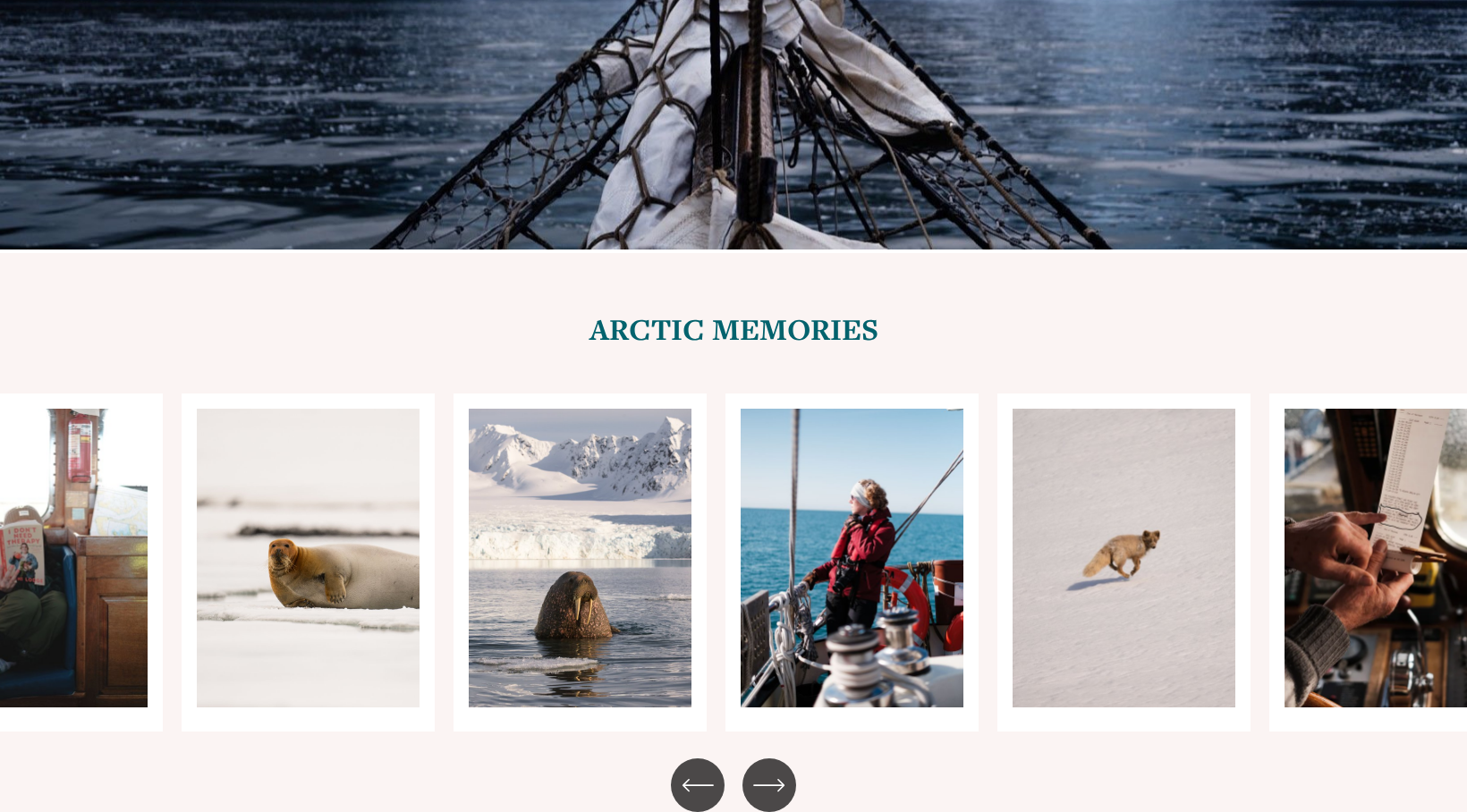
click at [765, 769] on icon "\a \a \a Next\a \a" at bounding box center [769, 784] width 32 height 32
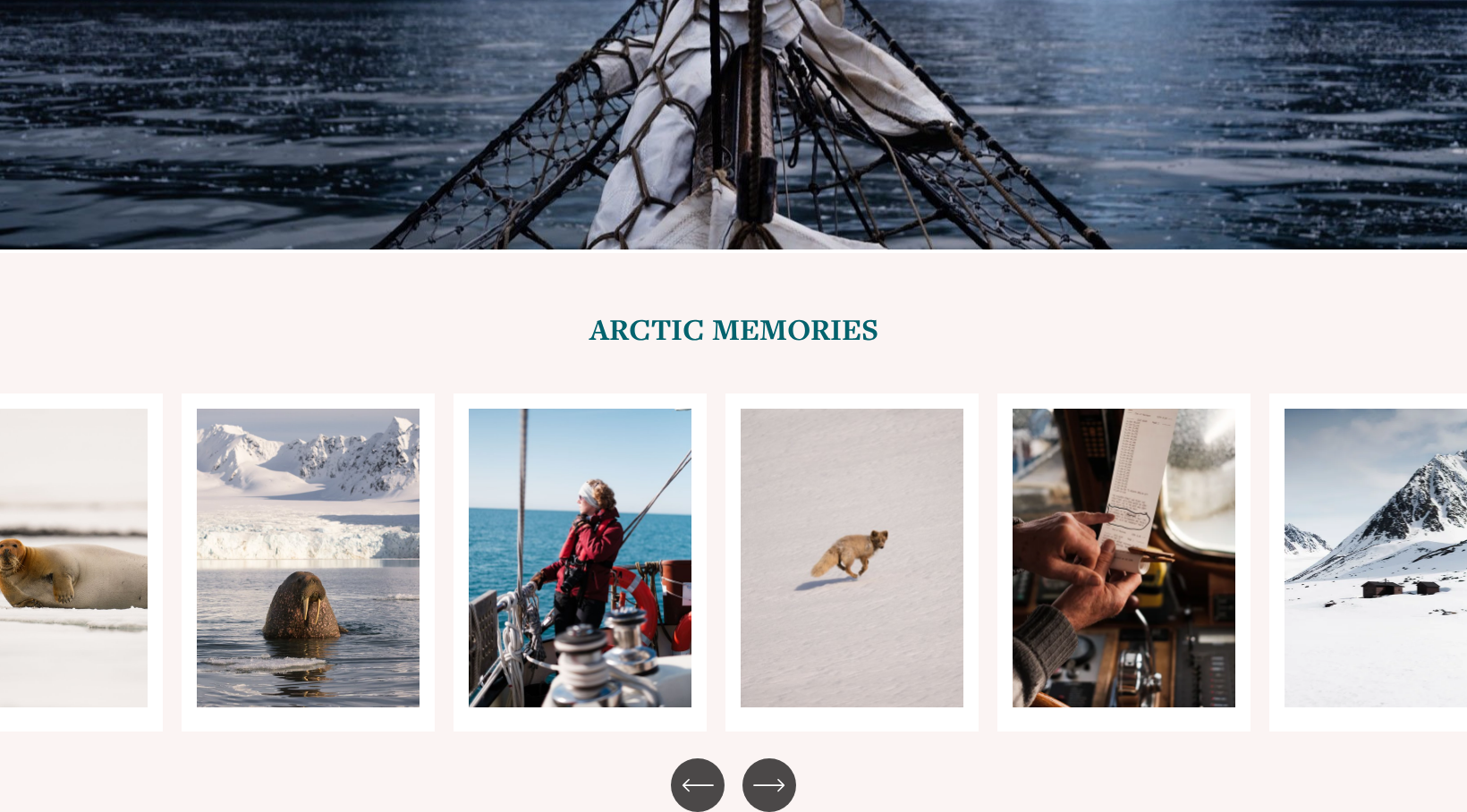
click at [765, 769] on icon "\a \a \a Next\a \a" at bounding box center [769, 784] width 32 height 32
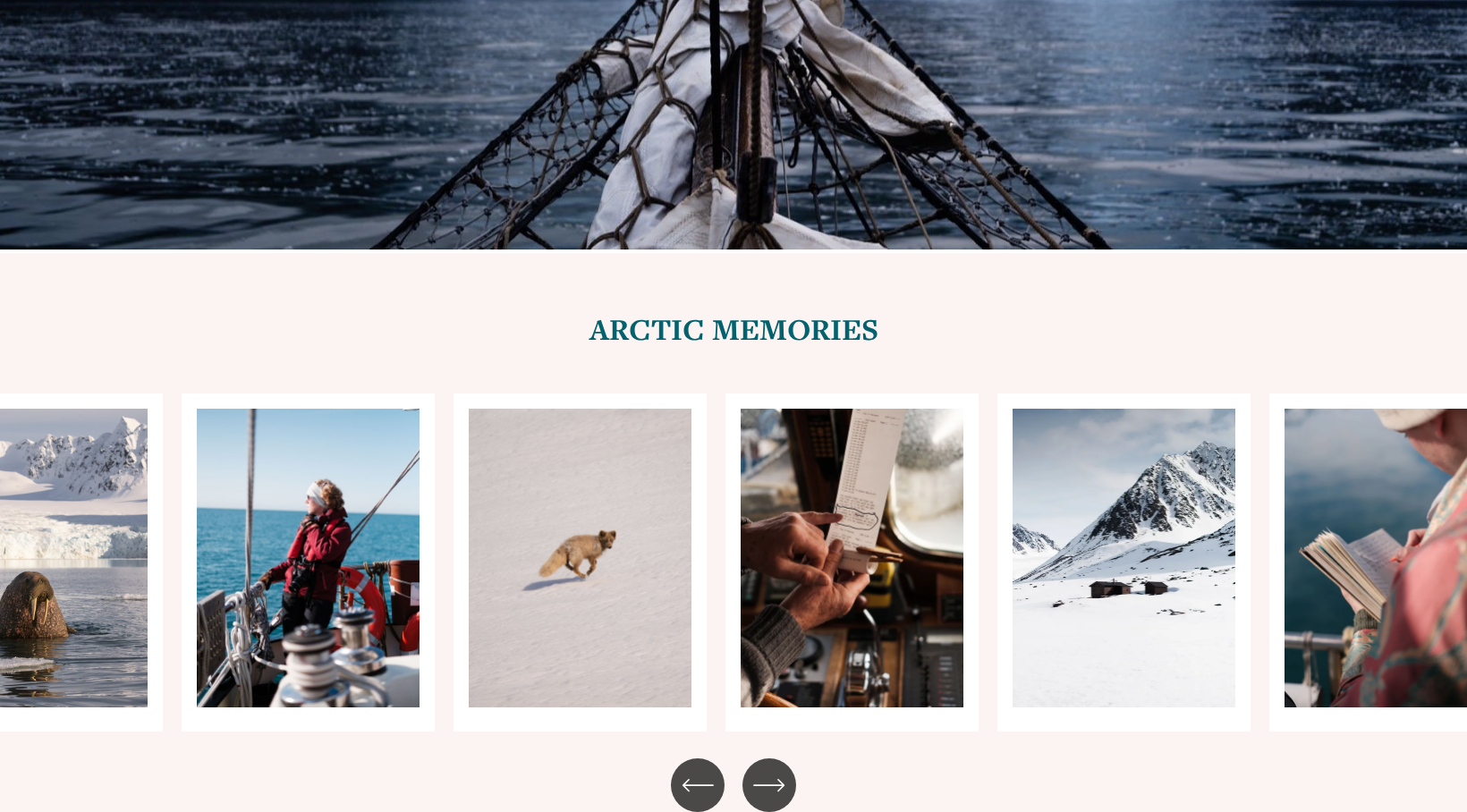
click at [765, 769] on icon "\a \a \a Next\a \a" at bounding box center [769, 784] width 32 height 32
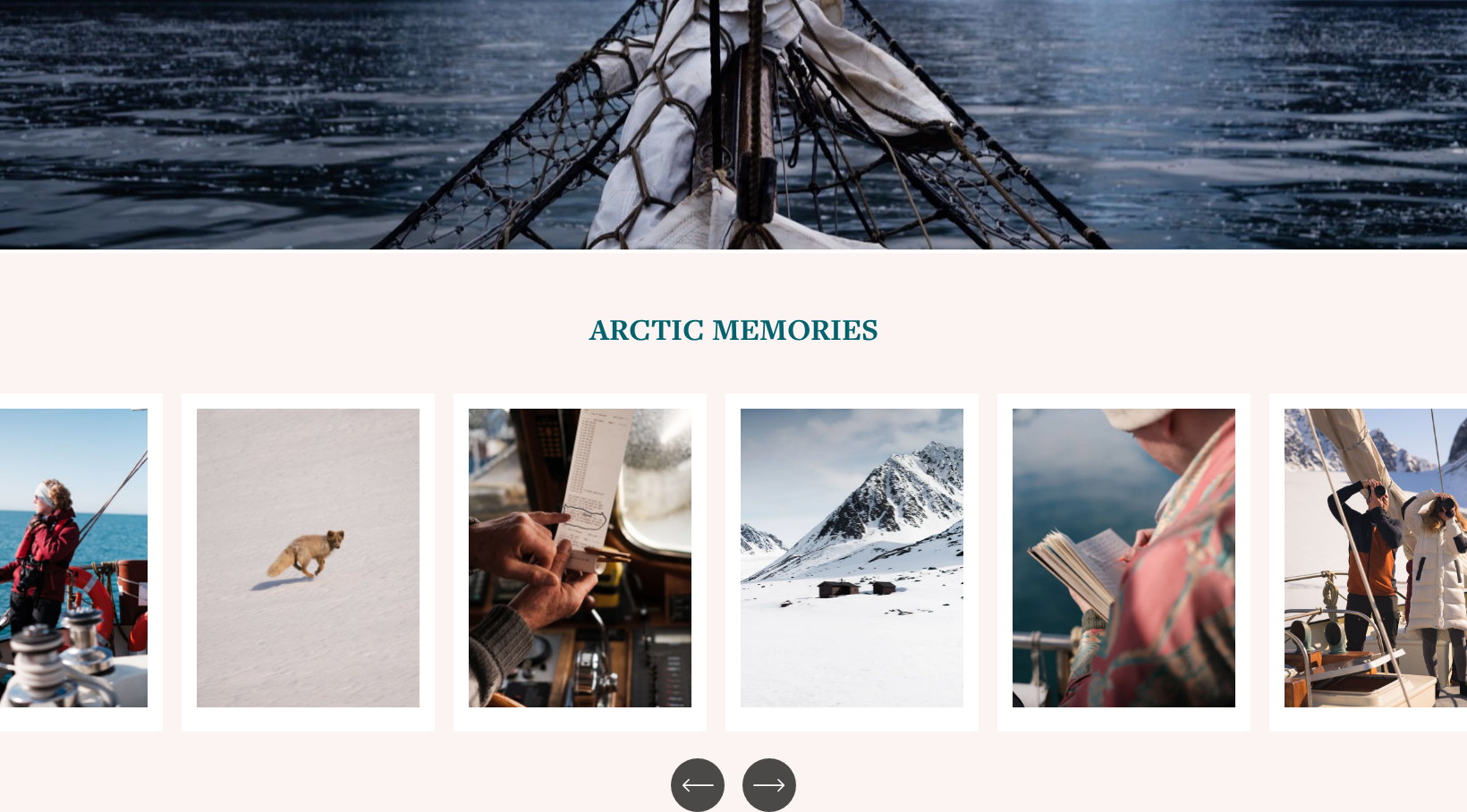
click at [765, 769] on icon "\a \a \a Next\a \a" at bounding box center [769, 784] width 32 height 32
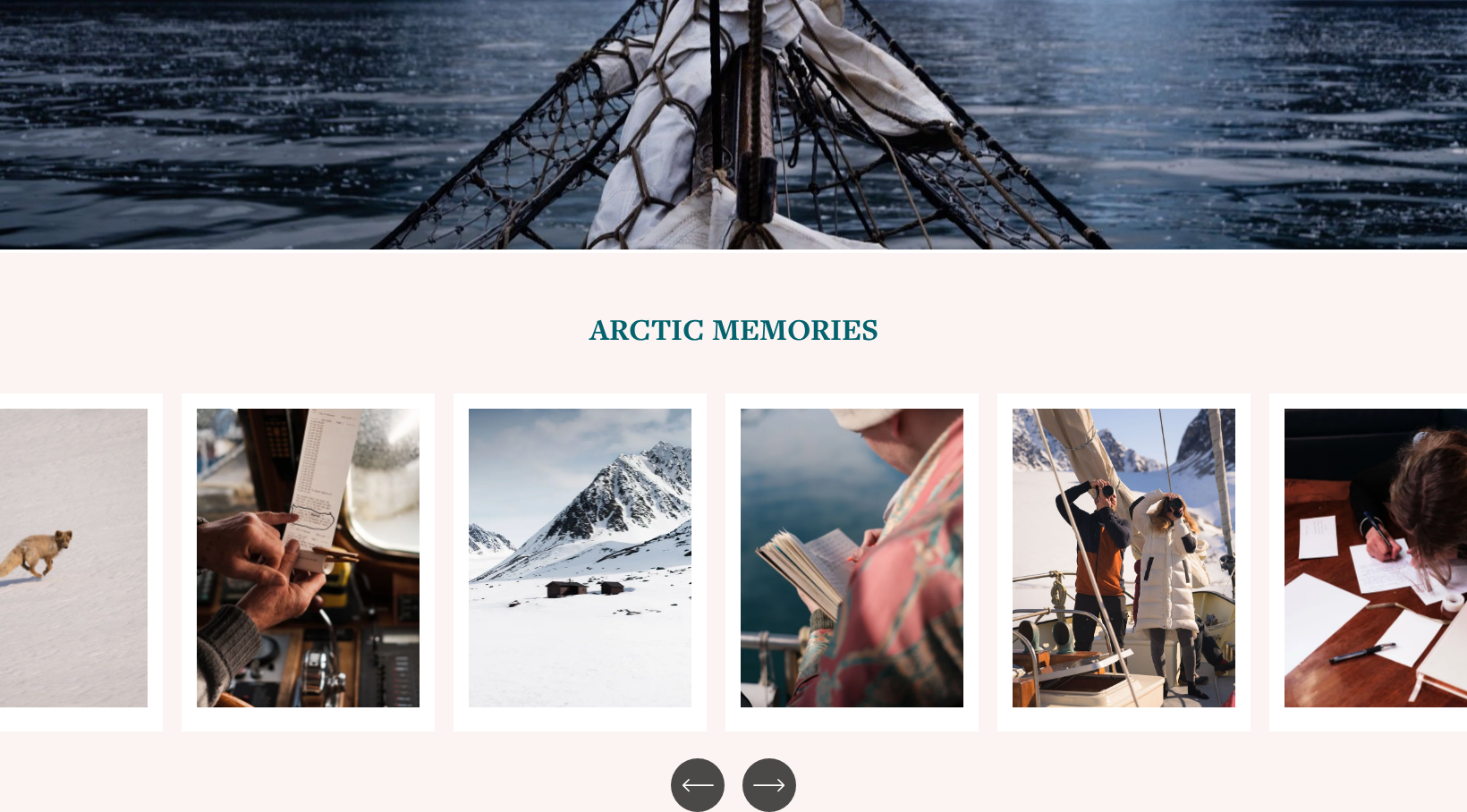
click at [765, 769] on icon "\a \a \a Next\a \a" at bounding box center [769, 784] width 32 height 32
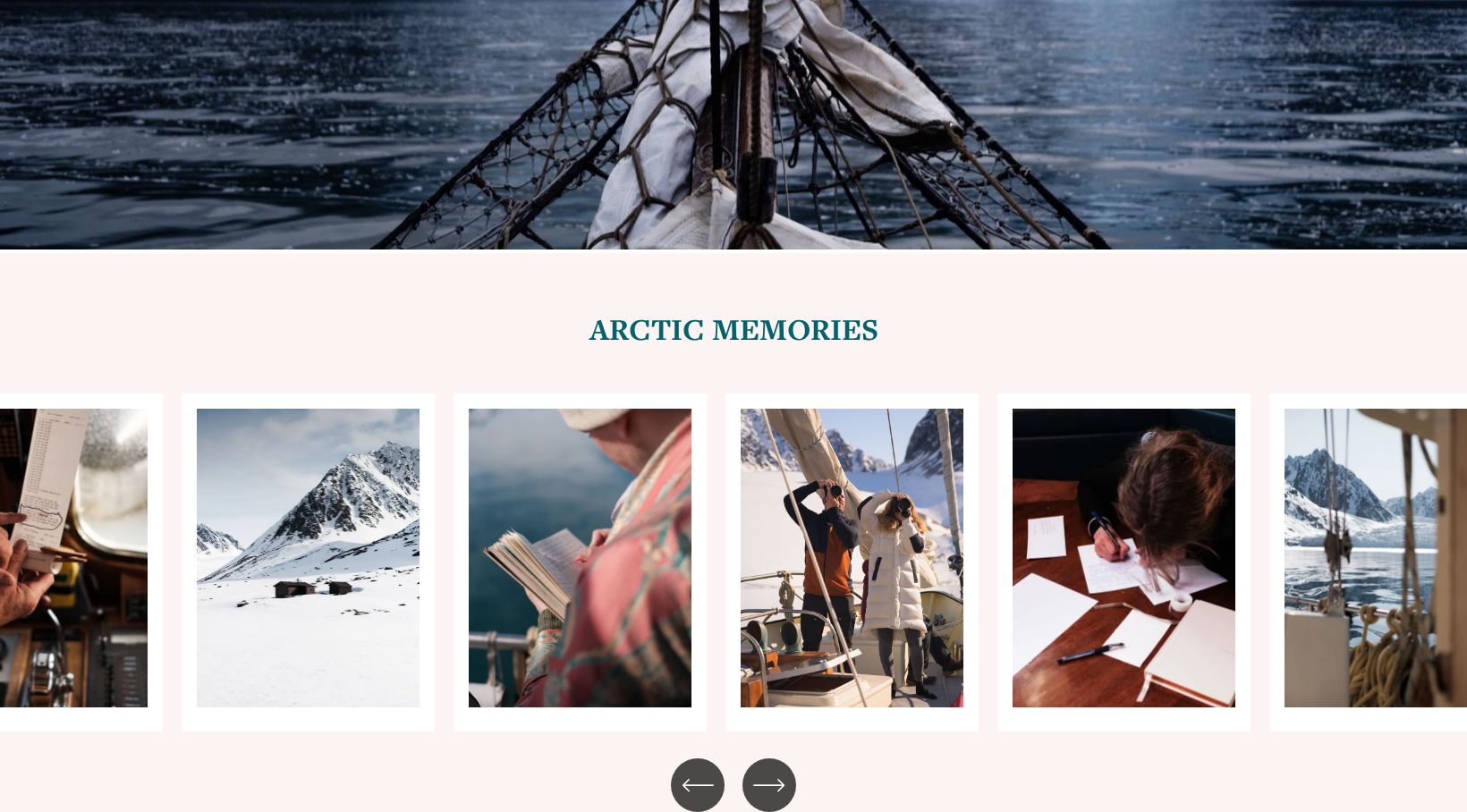
click at [765, 769] on icon "\a \a \a Next\a \a" at bounding box center [769, 784] width 32 height 32
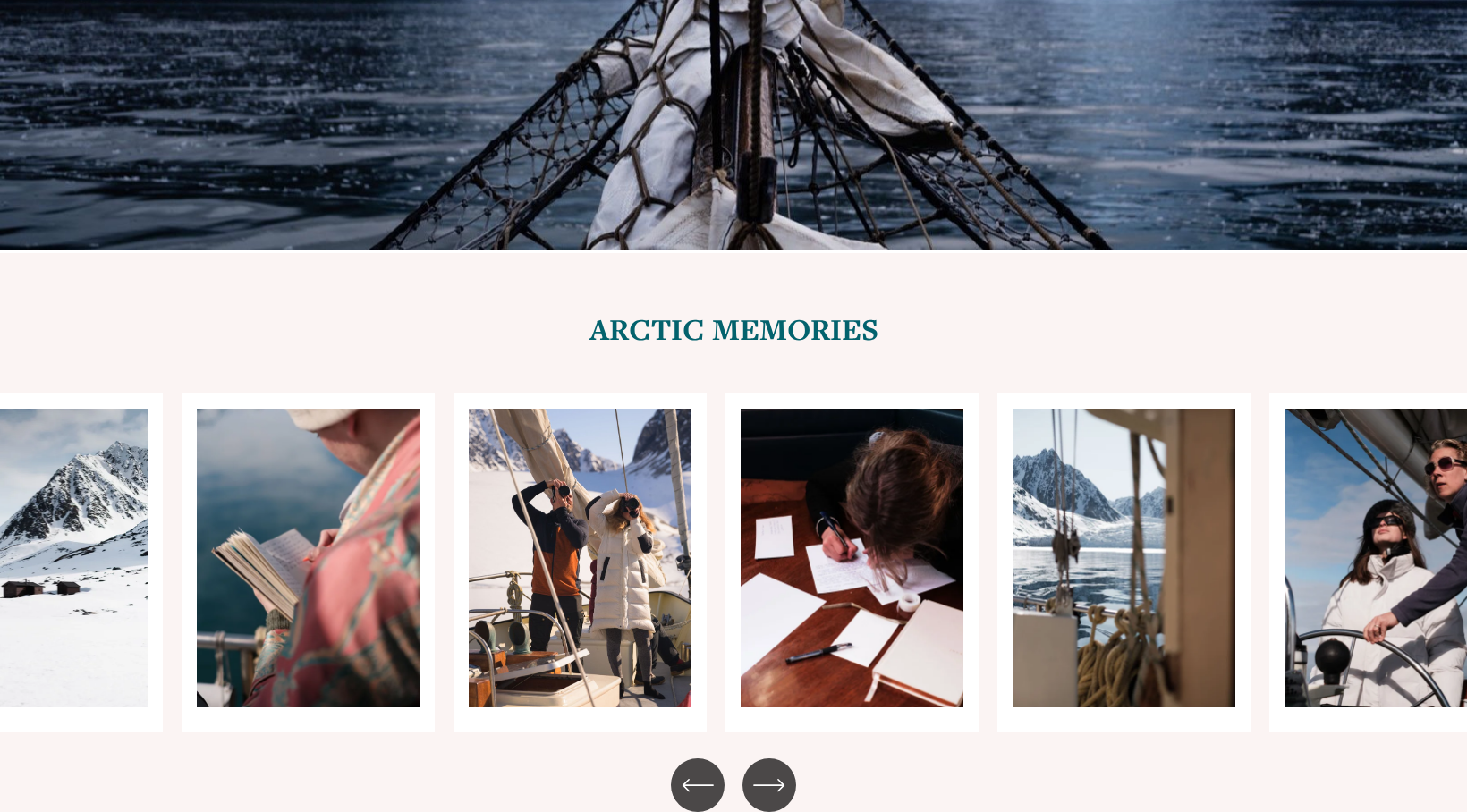
click at [765, 769] on icon "\a \a \a Next\a \a" at bounding box center [769, 784] width 32 height 32
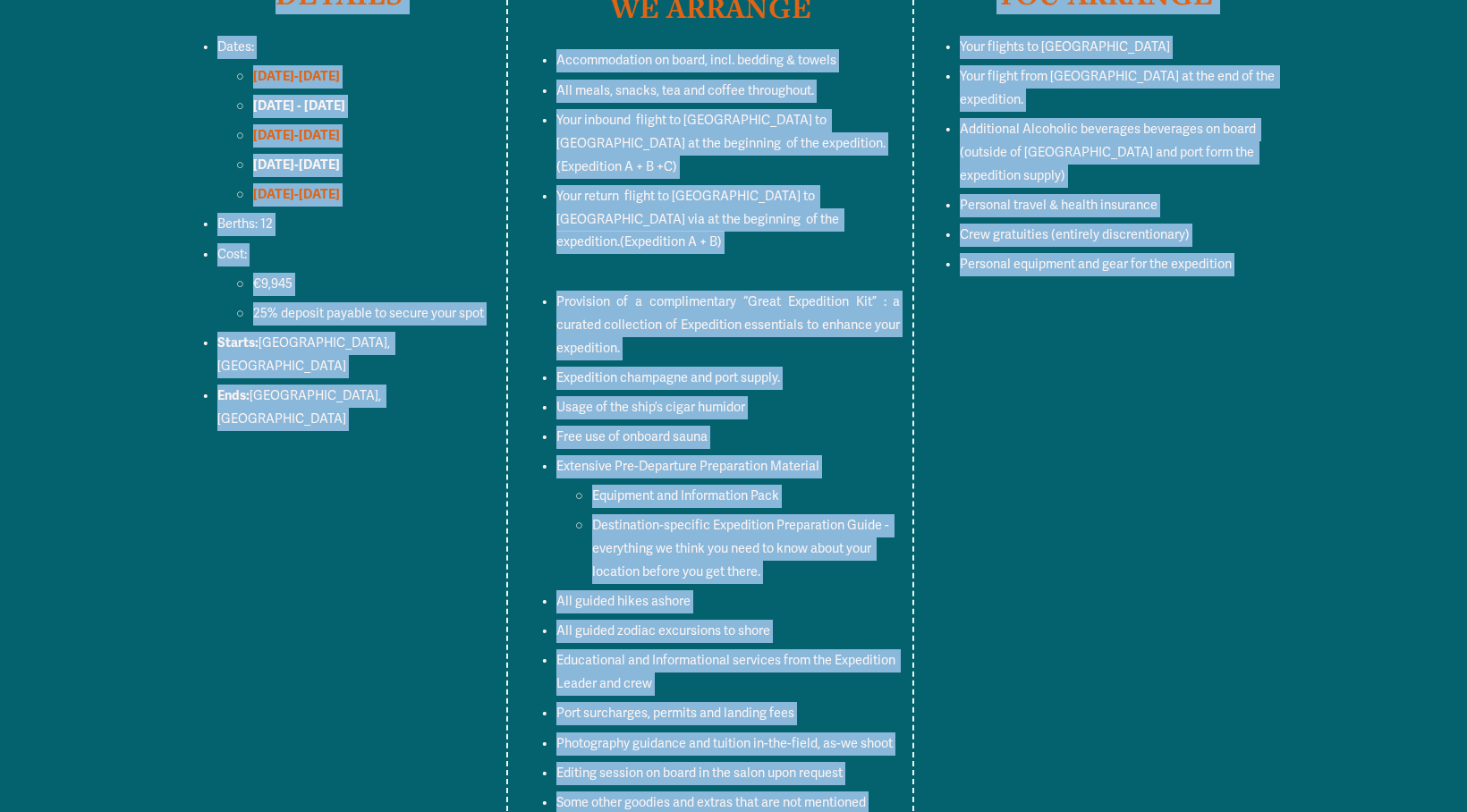
scroll to position [7093, 0]
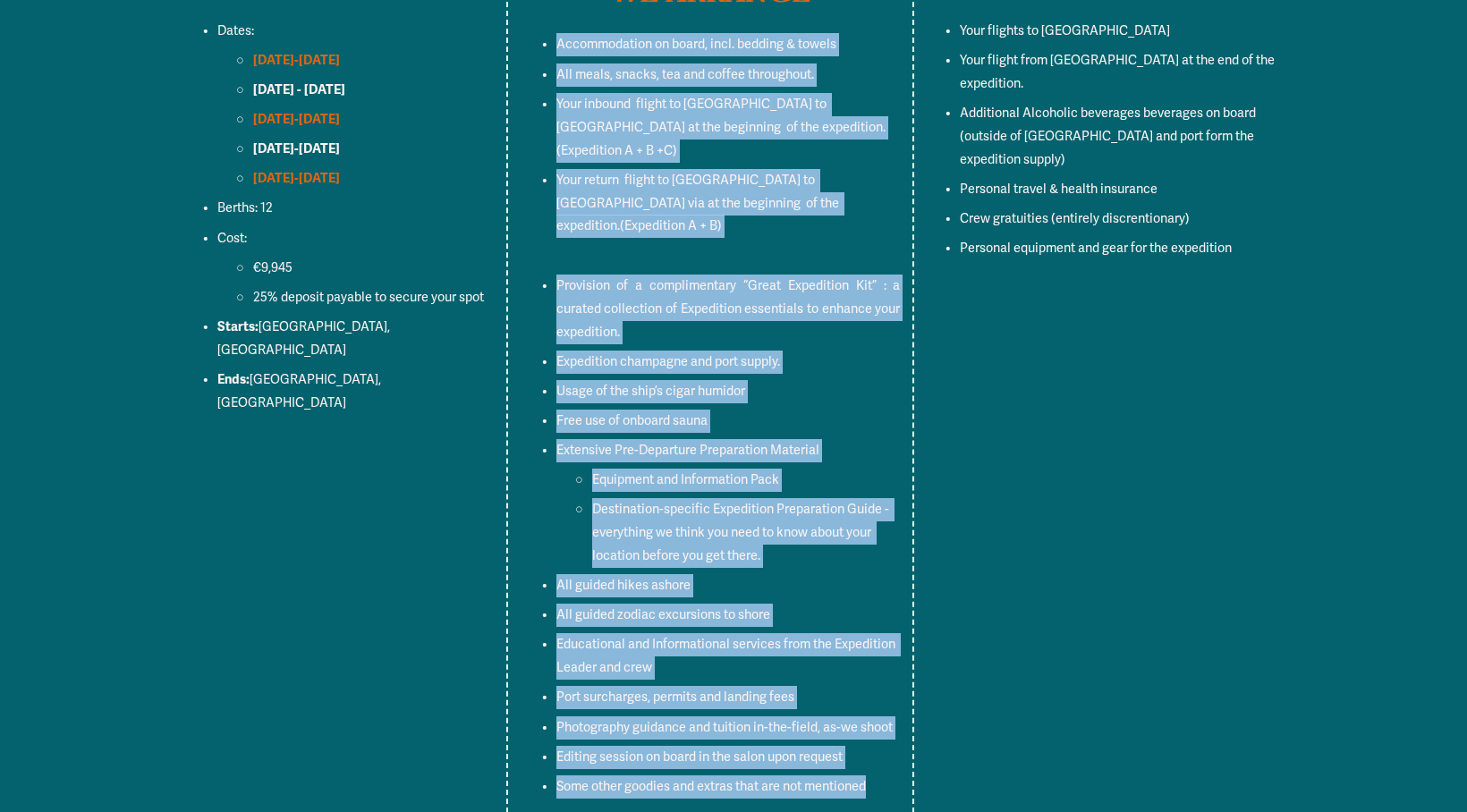
copy ul "Loremipsumdol si ametc, adip. elitsed & doeius Tem incid, utlabo, etd mag aliqu…"
drag, startPoint x: 555, startPoint y: 103, endPoint x: 870, endPoint y: 613, distance: 599.4
click at [870, 613] on ul "Accommodation on board, incl. bedding & towels All meals, snacks, tea and coffe…" at bounding box center [710, 416] width 381 height 765
copy ul "Loremipsumdol si ametc, adip. elitsed & doeius Tem incid, utlabo, etd mag aliqu…"
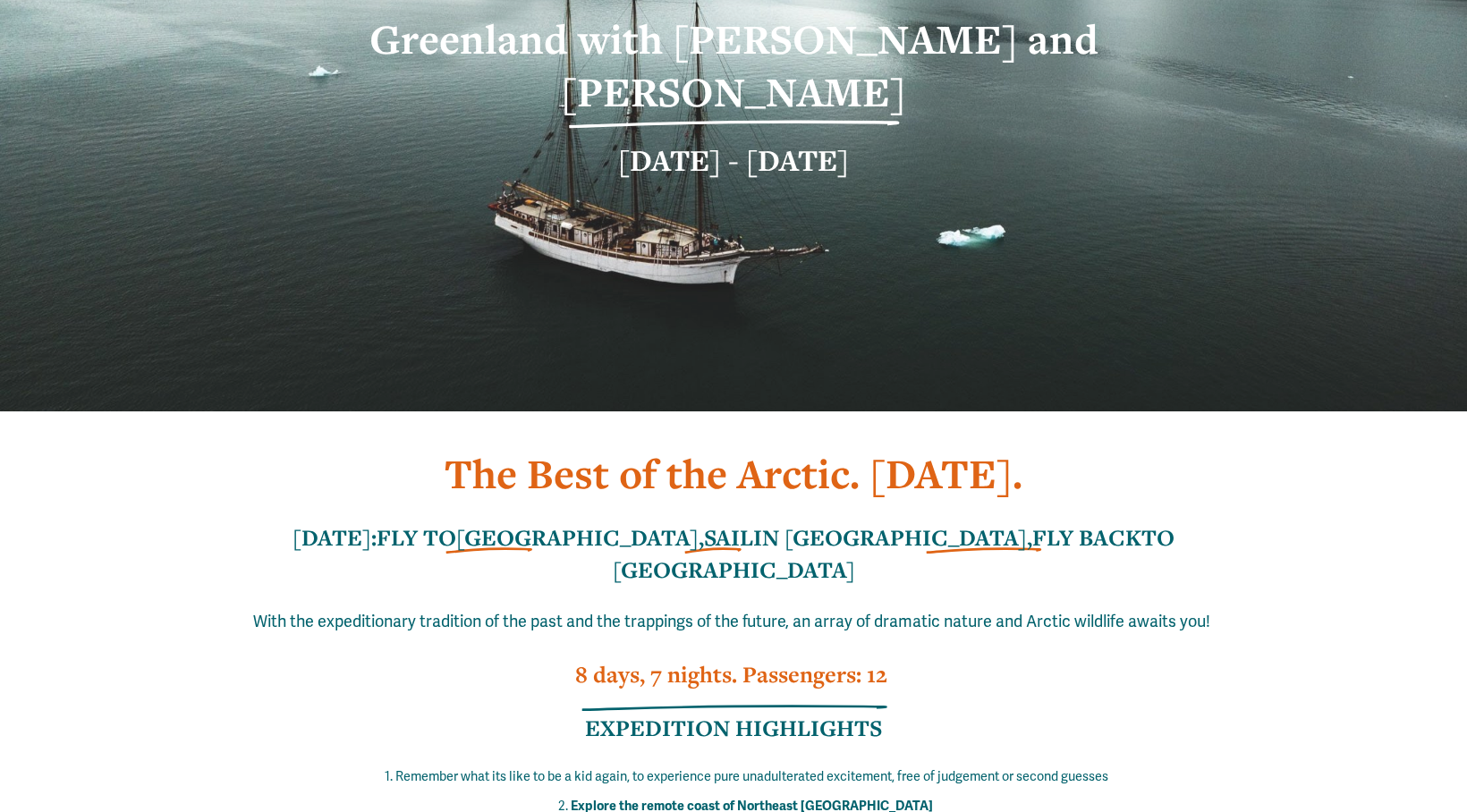
scroll to position [351, 0]
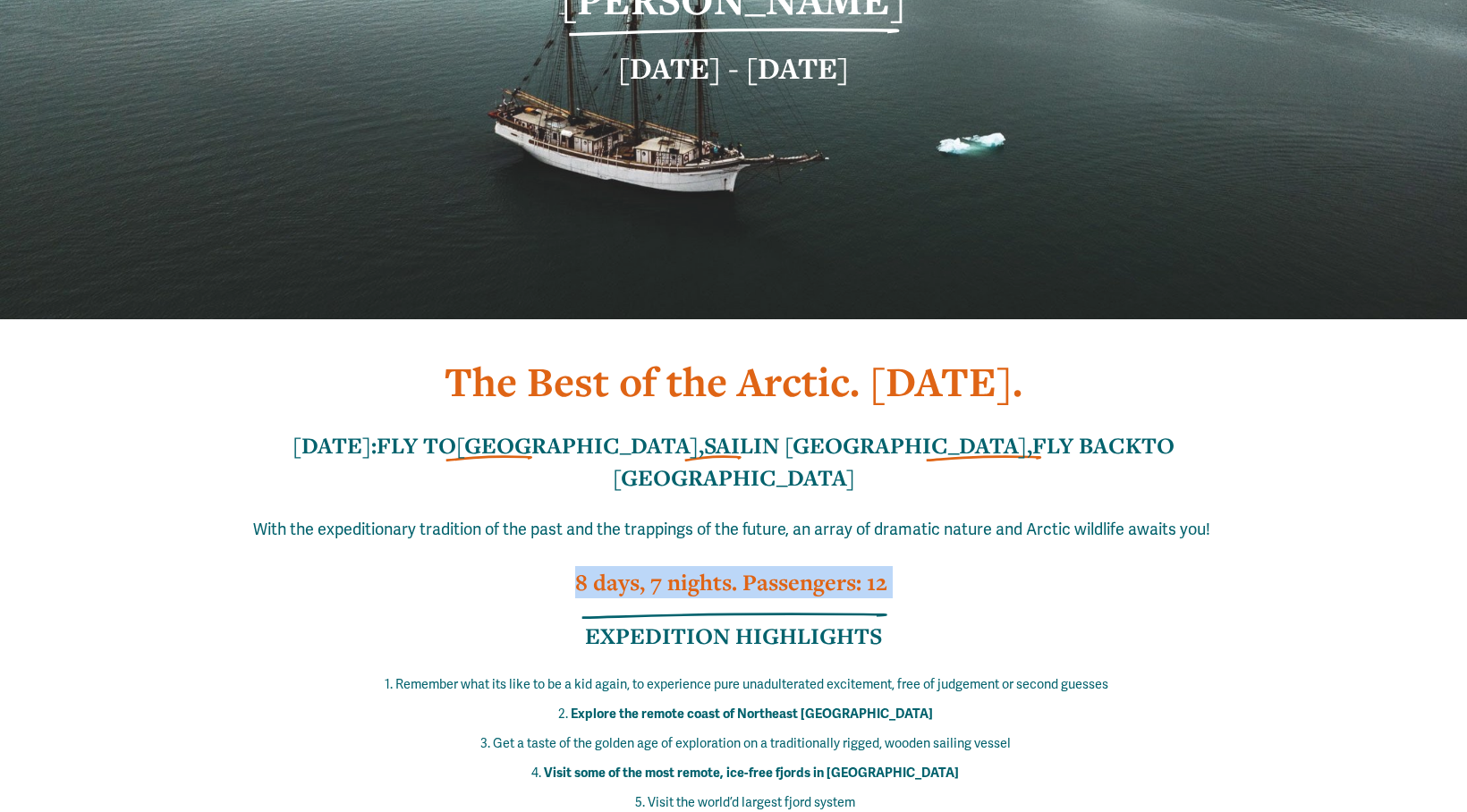
drag, startPoint x: 920, startPoint y: 495, endPoint x: 503, endPoint y: 495, distance: 417.0
click at [503, 566] on h3 "8 days, 7 nights. Passengers: 12" at bounding box center [734, 582] width 1104 height 32
copy h3 "8 days, 7 nights. Passengers: 12"
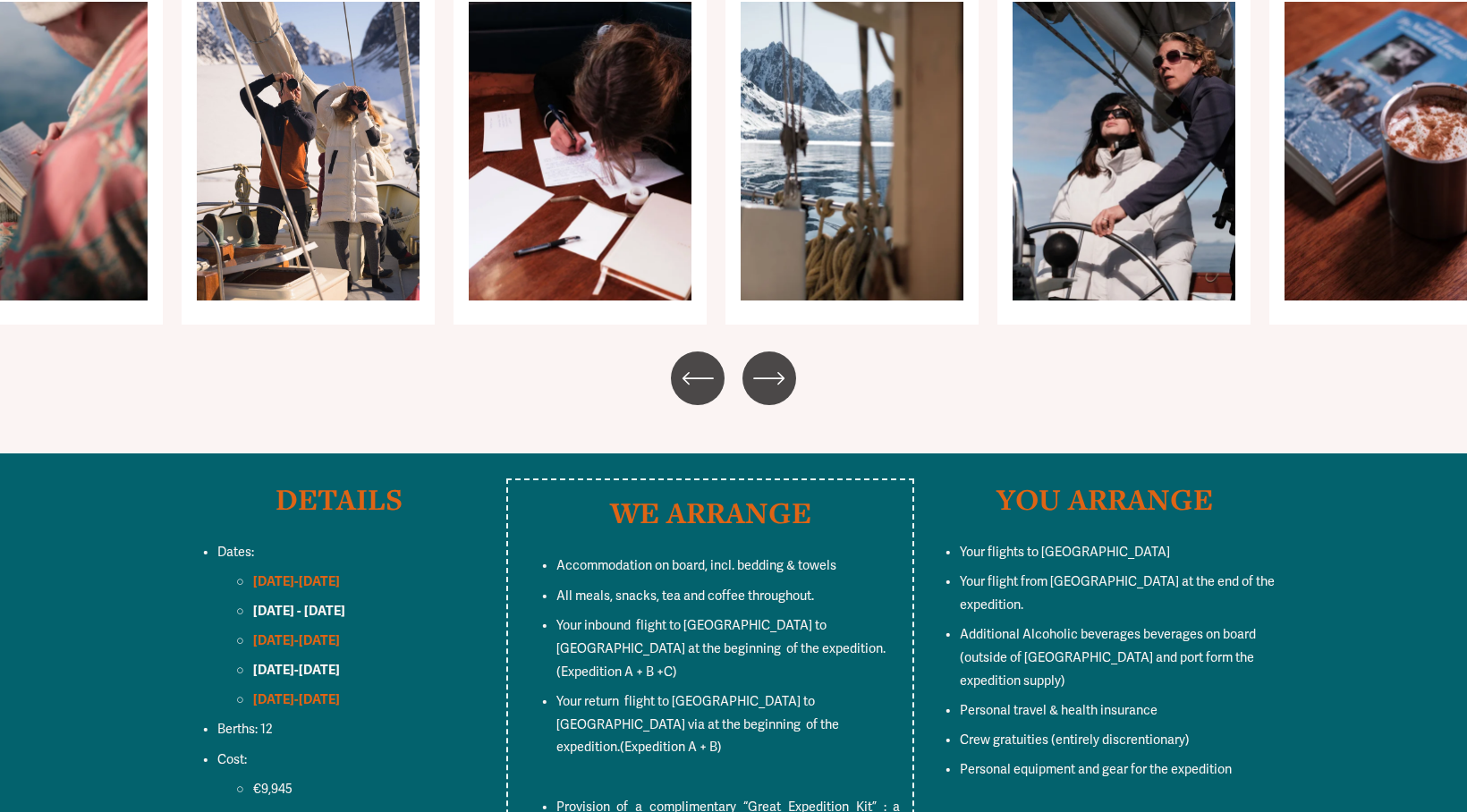
scroll to position [6733, 0]
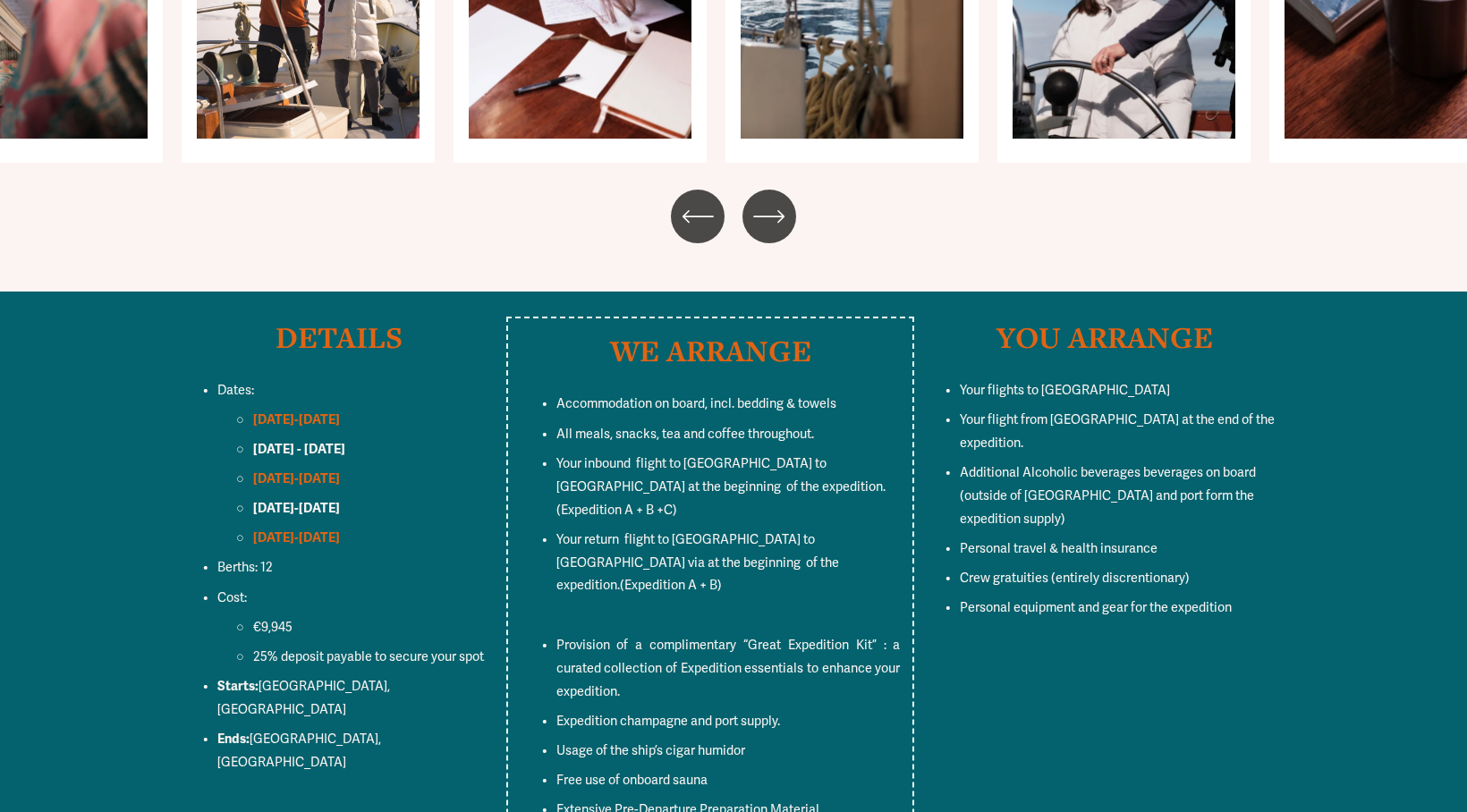
click at [311, 440] on strong "[DATE] - [DATE]" at bounding box center [299, 448] width 92 height 16
click at [315, 440] on strong "[DATE] - [DATE]" at bounding box center [299, 448] width 92 height 16
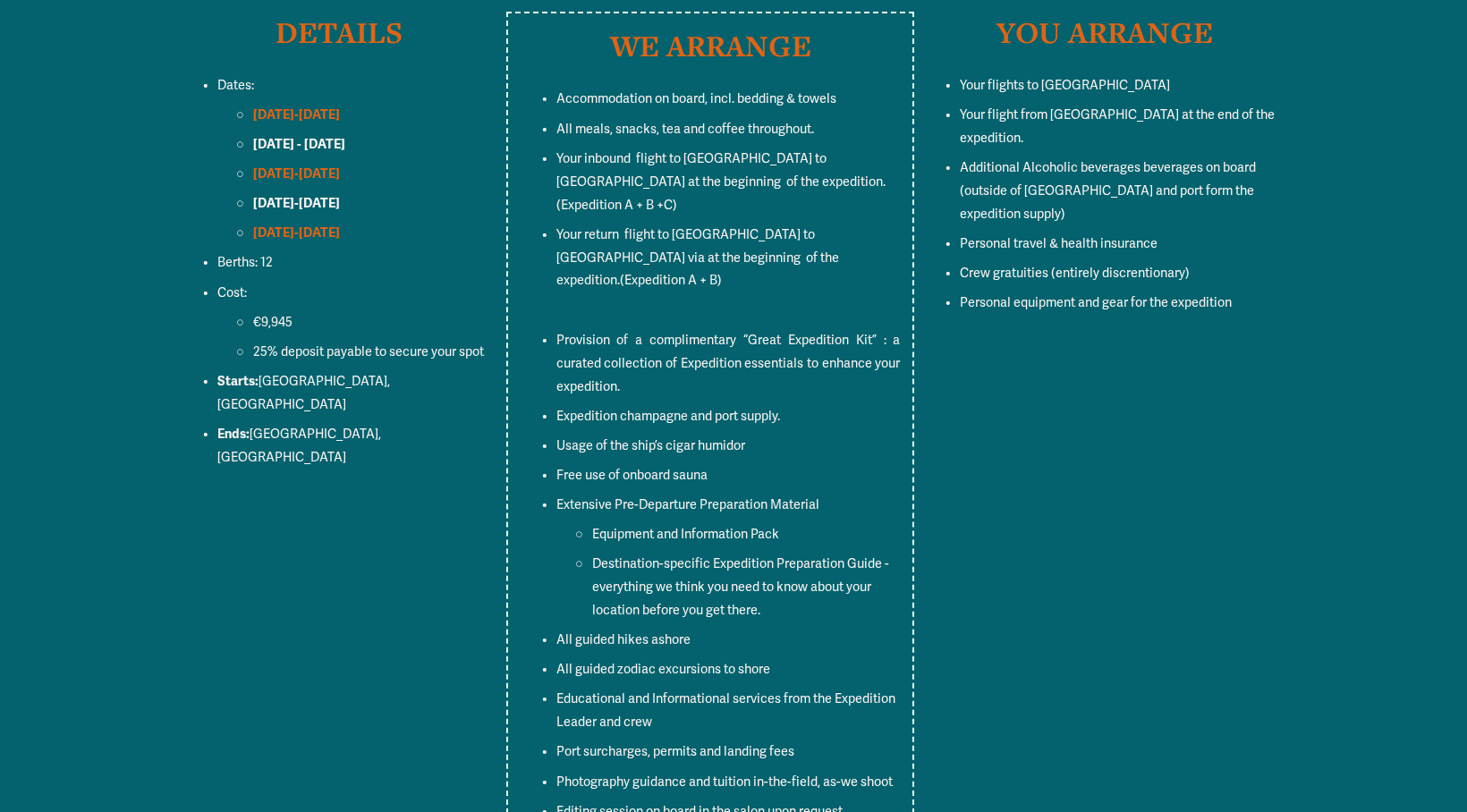
scroll to position [7004, 0]
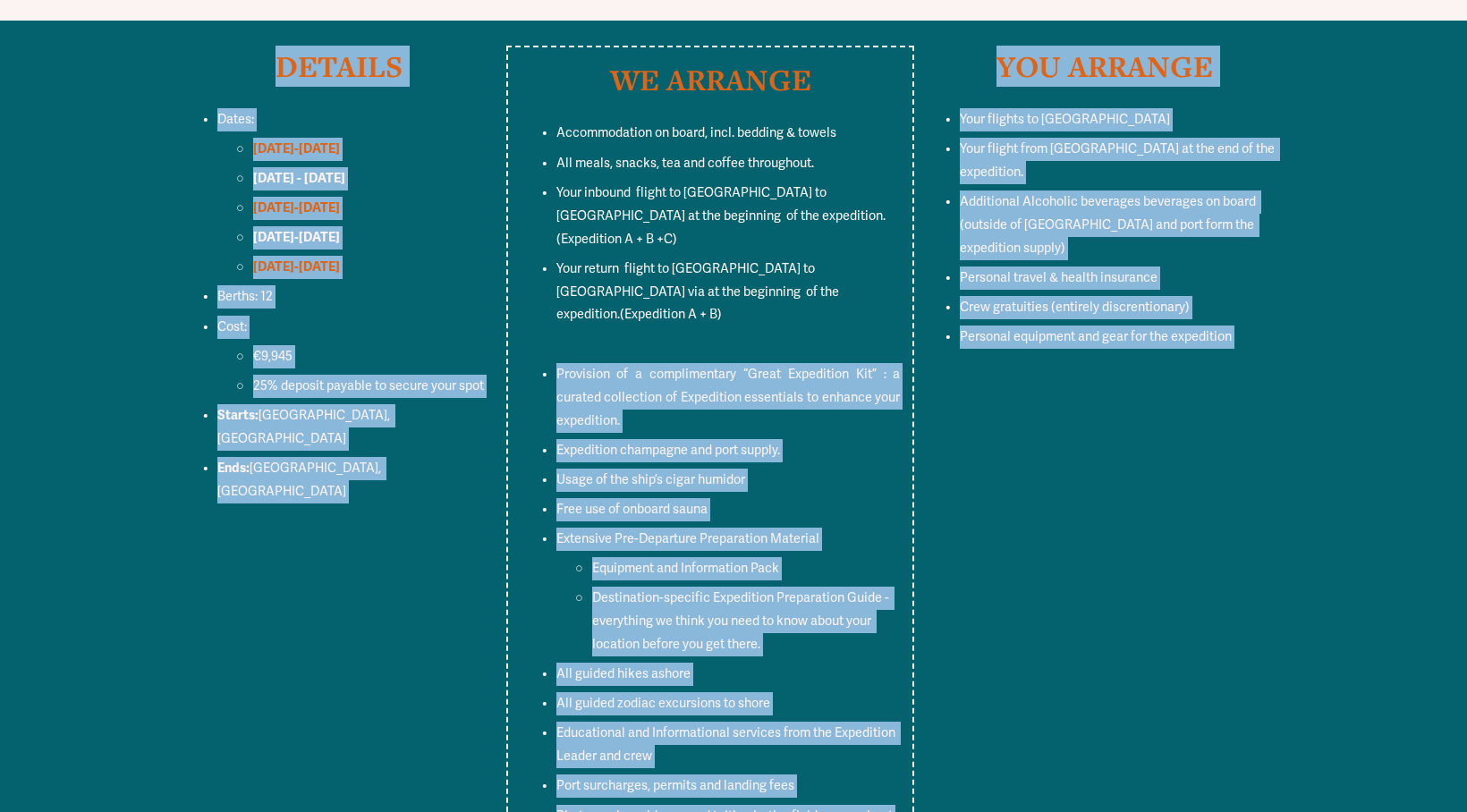
drag, startPoint x: 549, startPoint y: 195, endPoint x: 984, endPoint y: 801, distance: 746.0
click at [984, 801] on article "Greenland with [PERSON_NAME] and [PERSON_NAME] [DATE] - [DATE] The Best of the …" at bounding box center [734, 335] width 1467 height 14679
click at [663, 363] on p "Provision of a complimentary “Great Expedition Kit” : a curated collection of E…" at bounding box center [729, 397] width 344 height 70
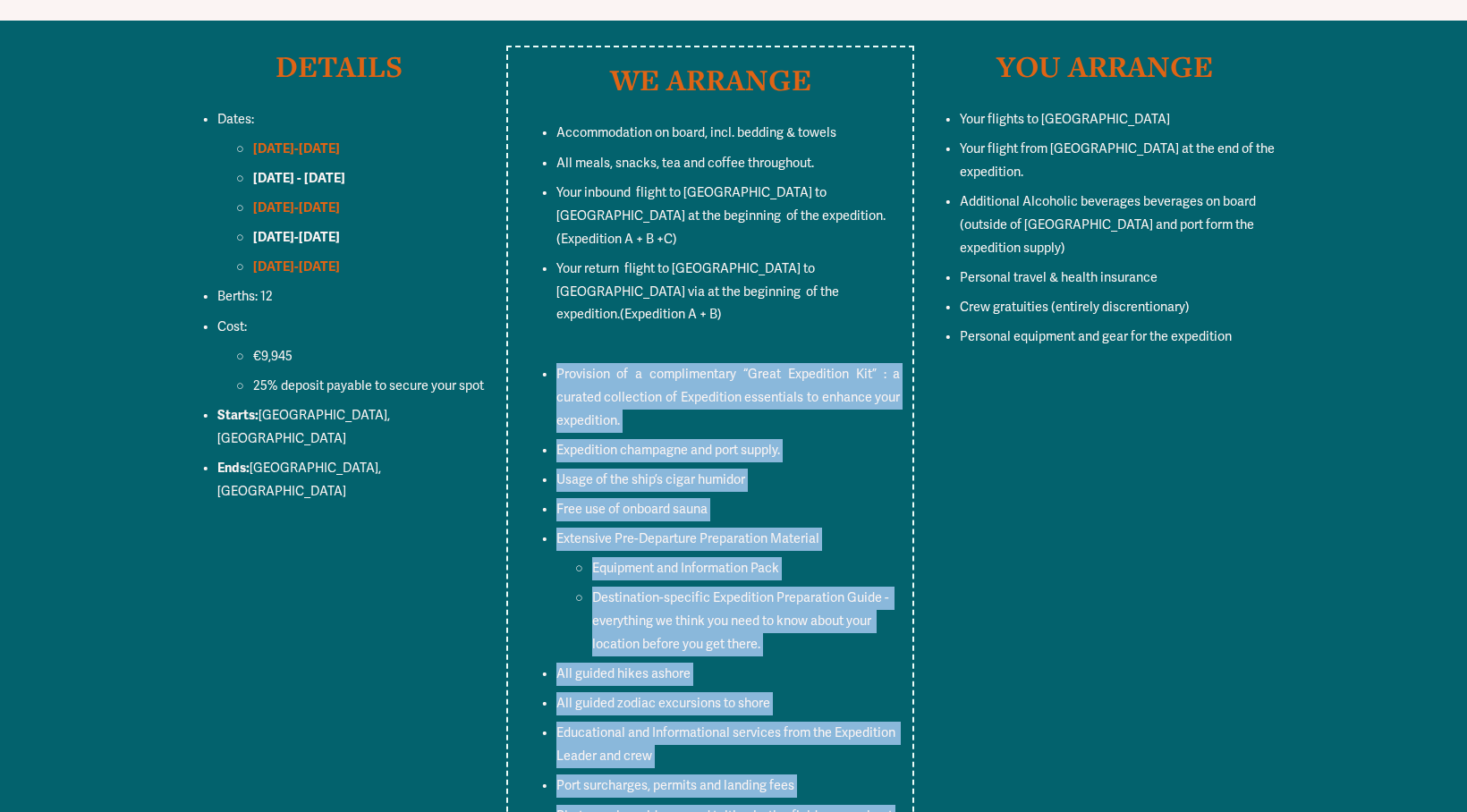
drag, startPoint x: 554, startPoint y: 200, endPoint x: 881, endPoint y: 704, distance: 600.8
click at [881, 704] on ul "Accommodation on board, incl. bedding & towels All meals, snacks, tea and coffe…" at bounding box center [710, 504] width 381 height 765
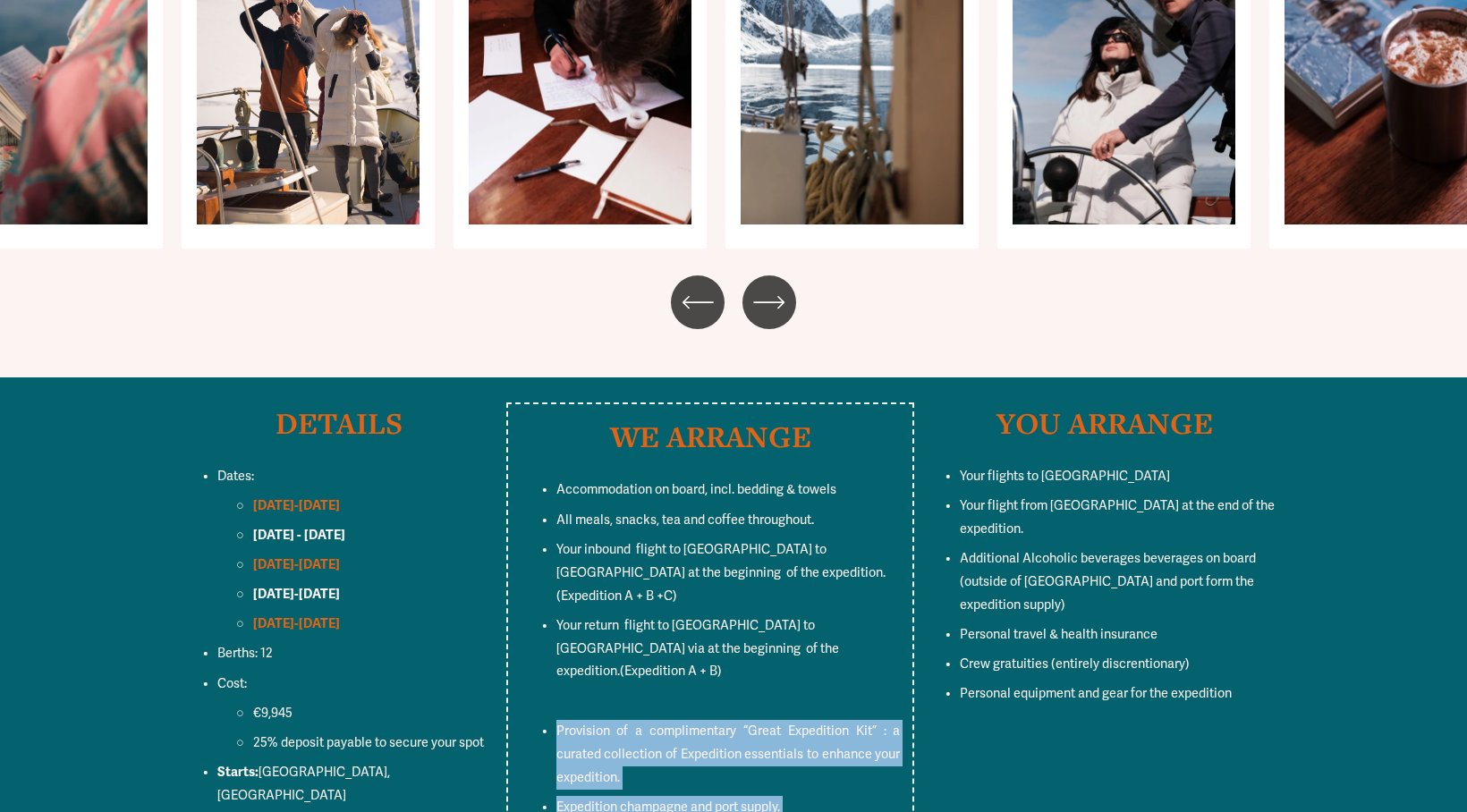
scroll to position [6595, 0]
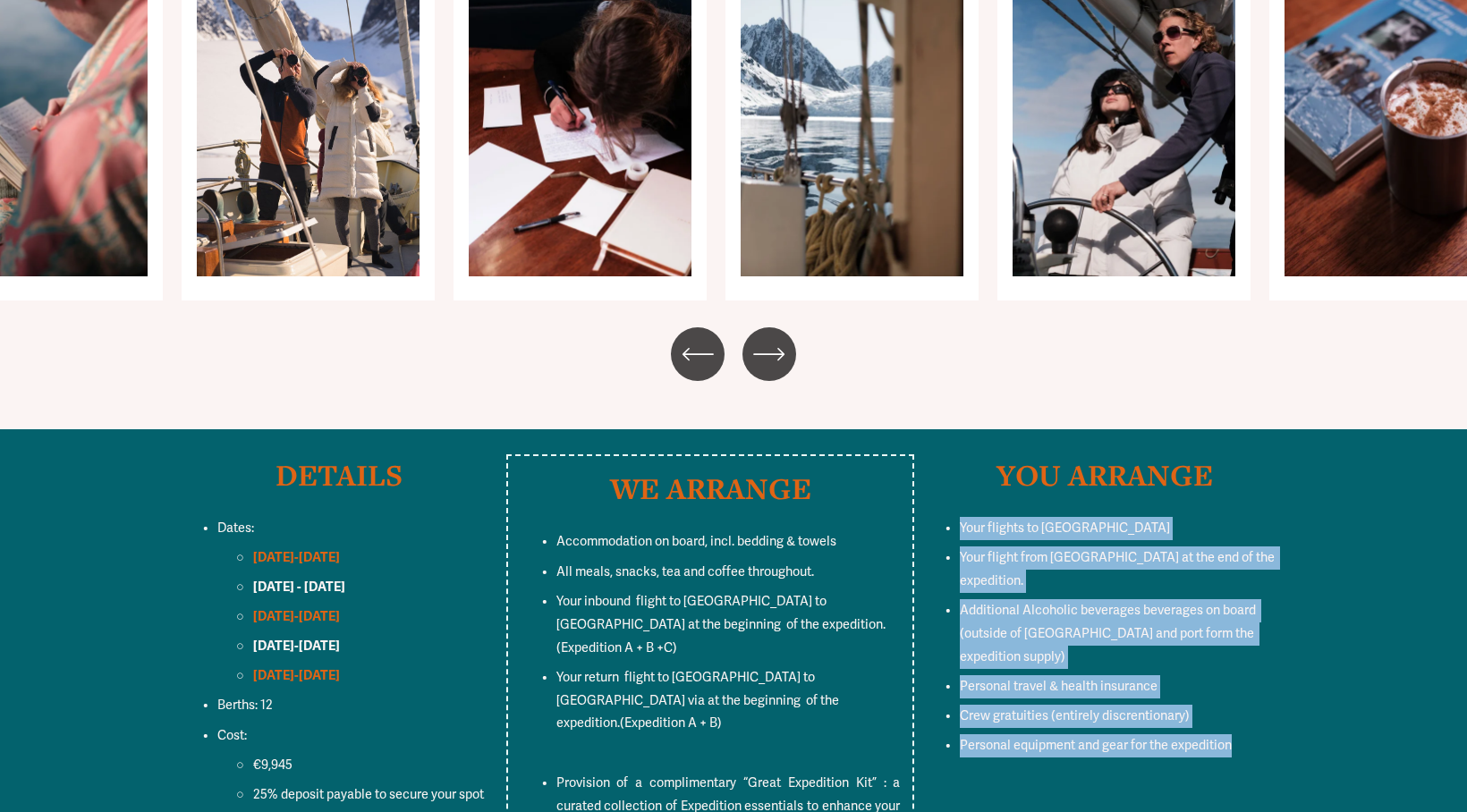
drag, startPoint x: 960, startPoint y: 405, endPoint x: 1255, endPoint y: 616, distance: 362.7
click at [1255, 616] on div "YOU ARRANGE Your flights to [GEOGRAPHIC_DATA] Your flight from [GEOGRAPHIC_DATA…" at bounding box center [1105, 609] width 362 height 310
